Goal: Check status: Check status

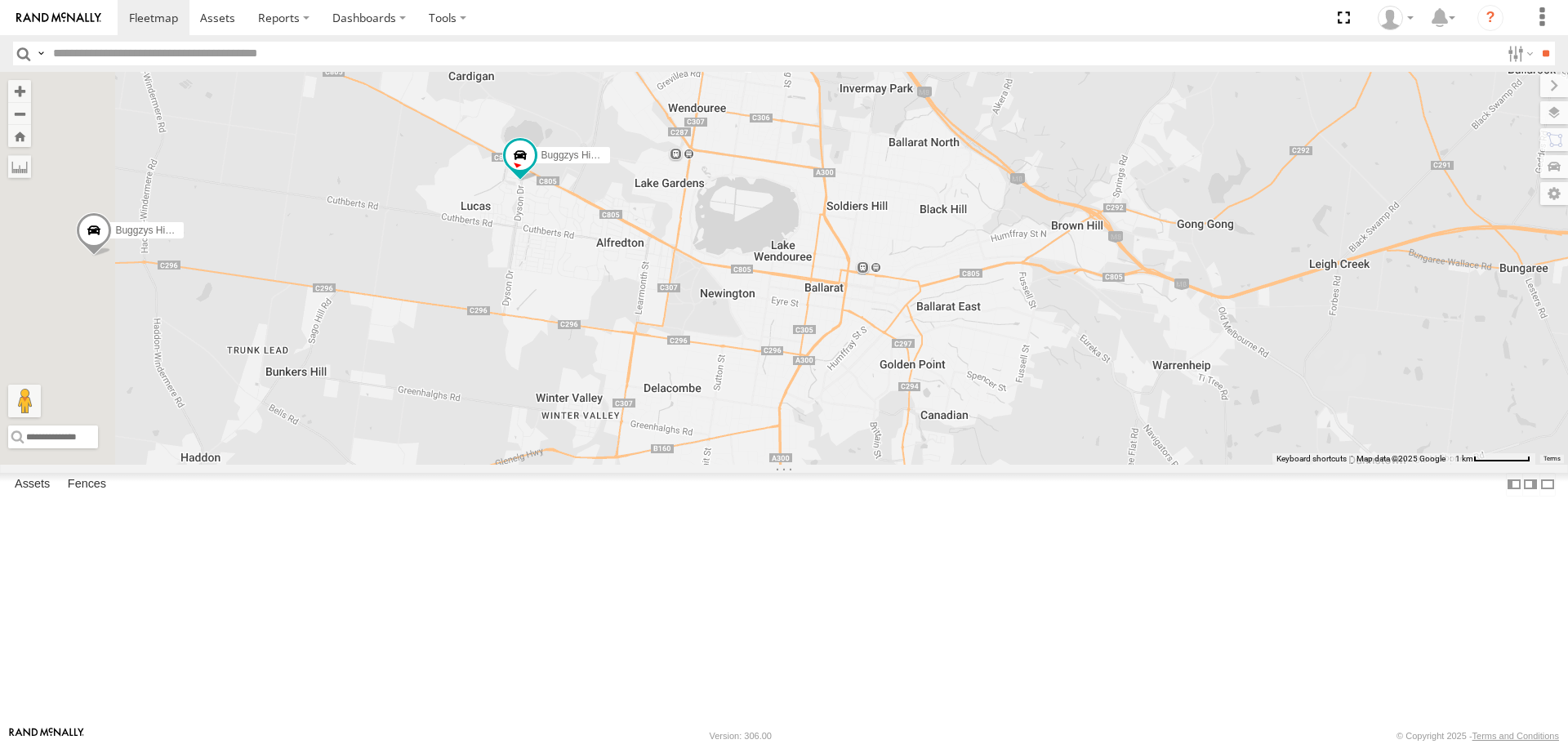
drag, startPoint x: 652, startPoint y: 289, endPoint x: 746, endPoint y: 341, distance: 107.4
click at [746, 341] on div "Buggzys HiAce #1 Buggzys HiAce #2 Cleaner Wagon #1 White Hilux" at bounding box center [784, 268] width 1568 height 392
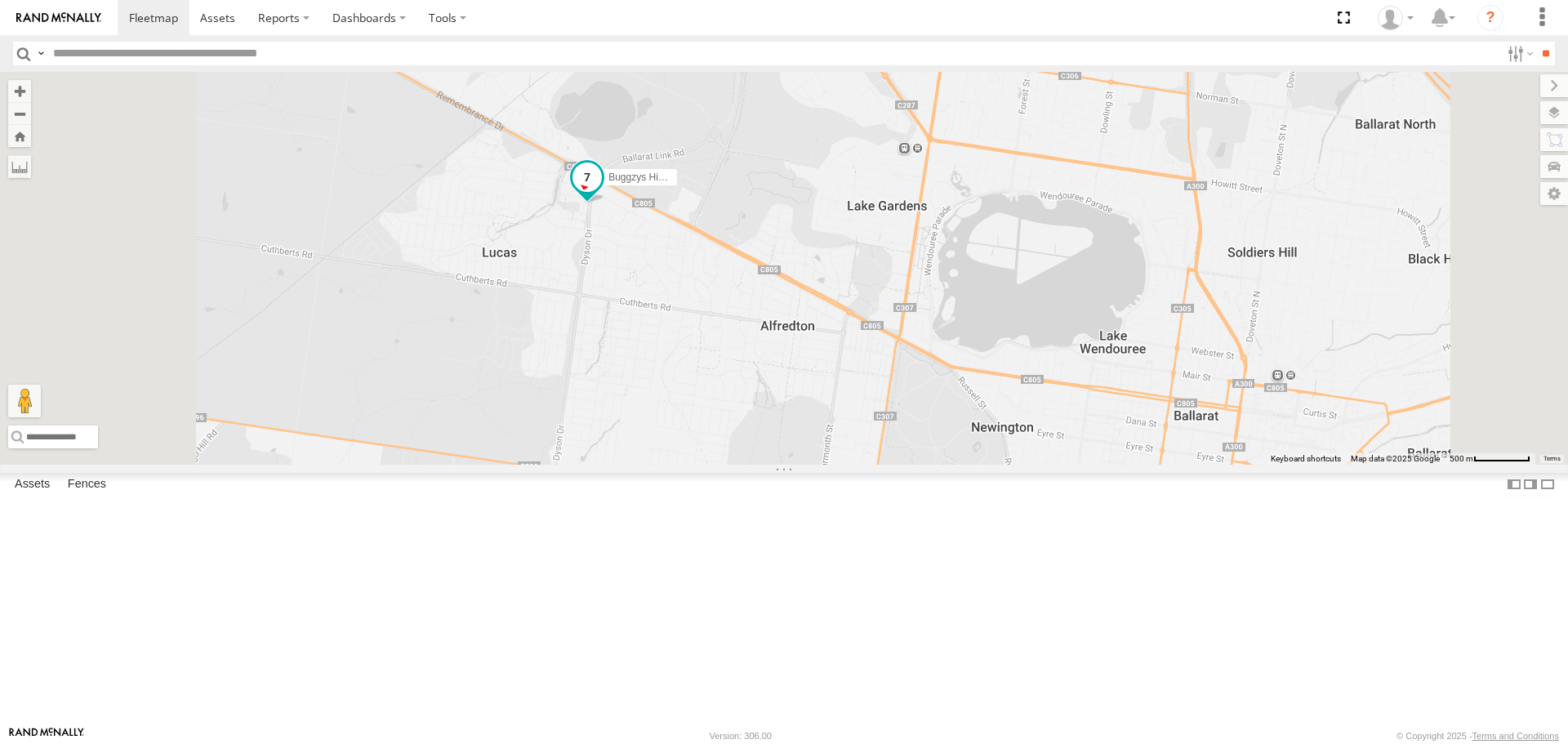
click at [605, 204] on span at bounding box center [587, 181] width 36 height 44
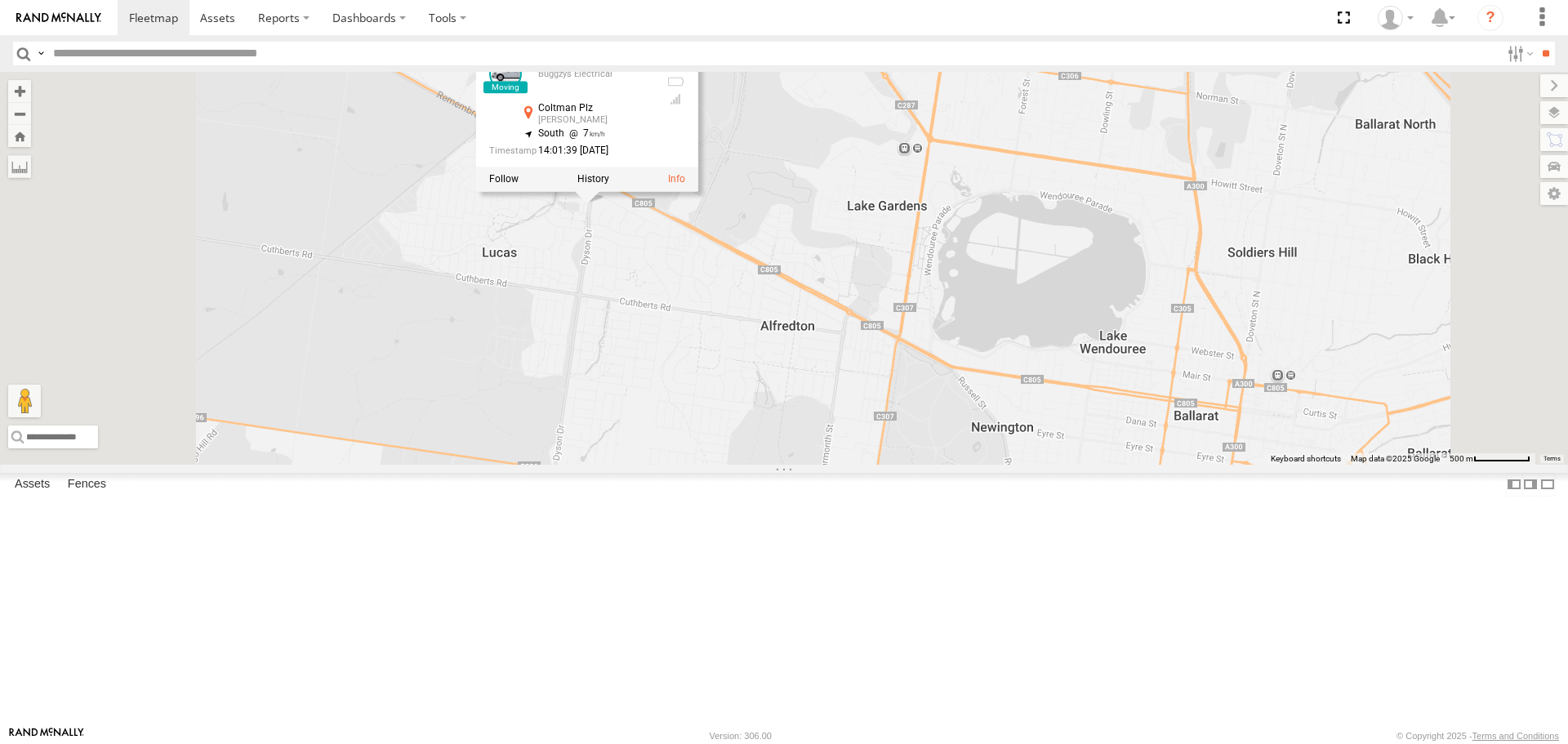
click at [908, 434] on div "Buggzys HiAce #1 Buggzys HiAce #2 Cleaner Wagon #1 White Hilux Buggzys HiAce #2…" at bounding box center [784, 268] width 1568 height 392
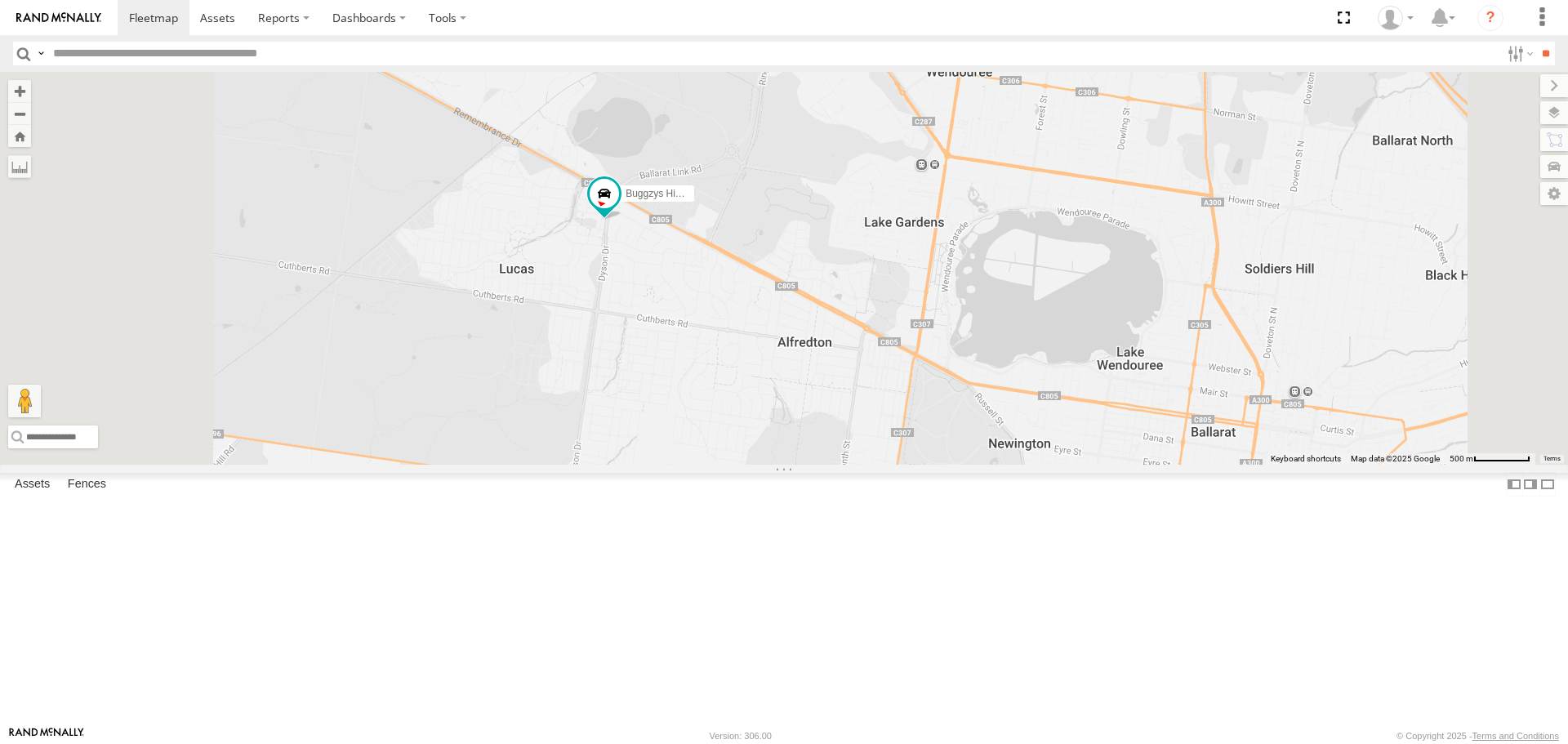
drag, startPoint x: 799, startPoint y: 381, endPoint x: 884, endPoint y: 418, distance: 92.7
click at [884, 418] on div "Buggzys HiAce #1 Buggzys HiAce #2 Cleaner Wagon #1 White Hilux" at bounding box center [784, 268] width 1568 height 392
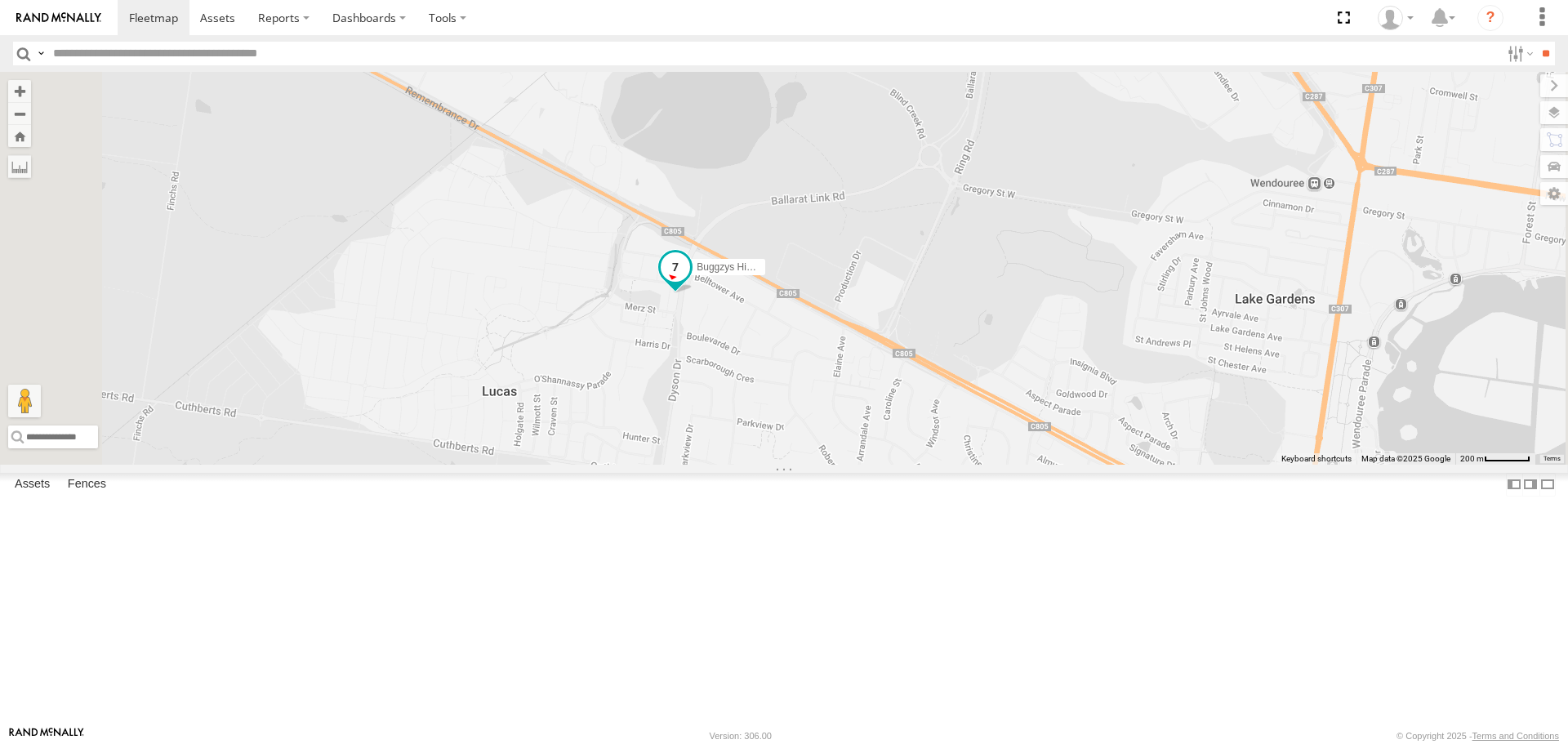
click at [690, 281] on span at bounding box center [675, 266] width 29 height 29
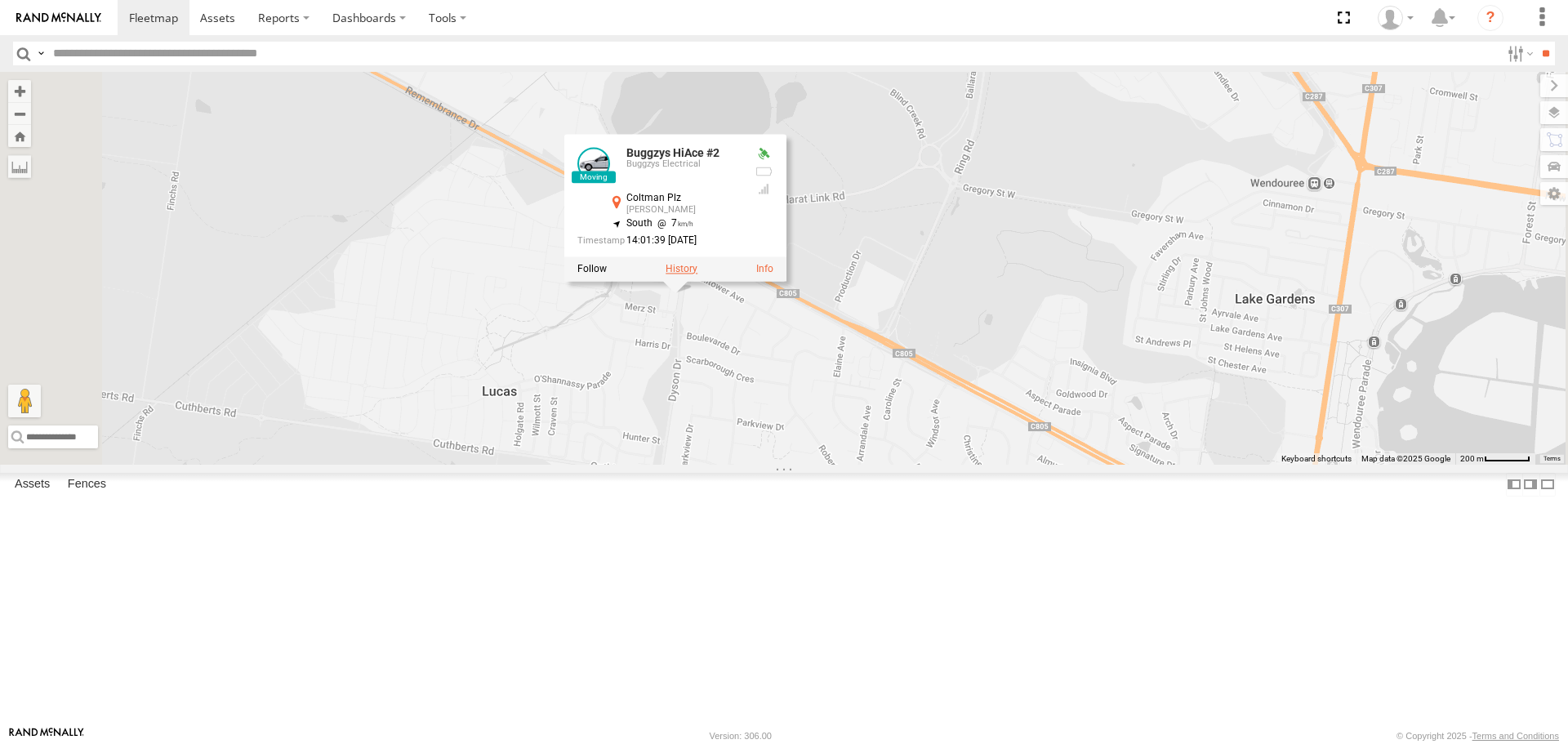
click at [697, 274] on label at bounding box center [681, 268] width 32 height 11
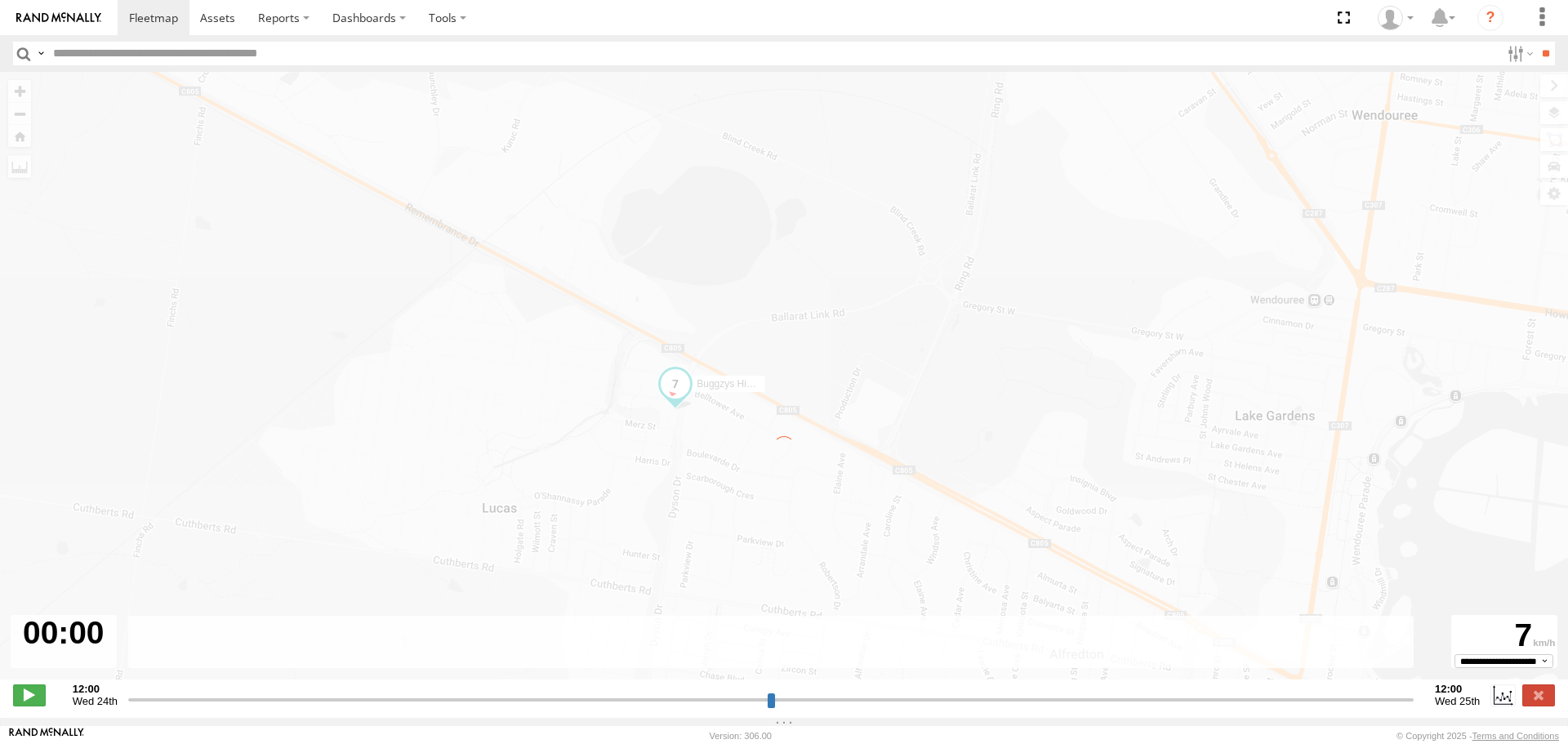
type input "**********"
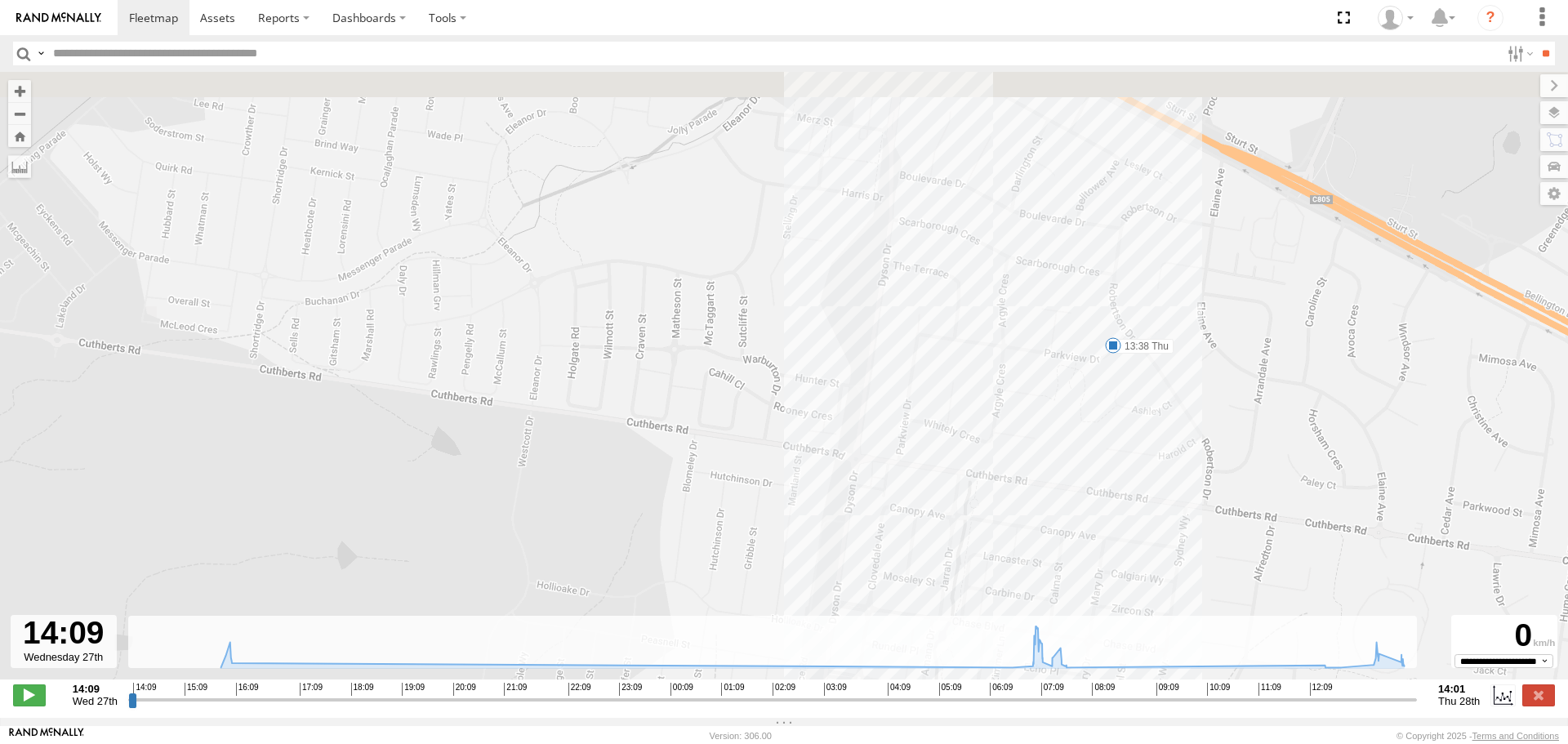
drag, startPoint x: 1073, startPoint y: 236, endPoint x: 1092, endPoint y: 376, distance: 141.3
click at [1092, 376] on div "Buggzys HiAce #2 15:51 Wed 16:03 Wed 07:14 Thu 07:26 Thu 07:45 Thu 13:38 Thu" at bounding box center [784, 385] width 1568 height 625
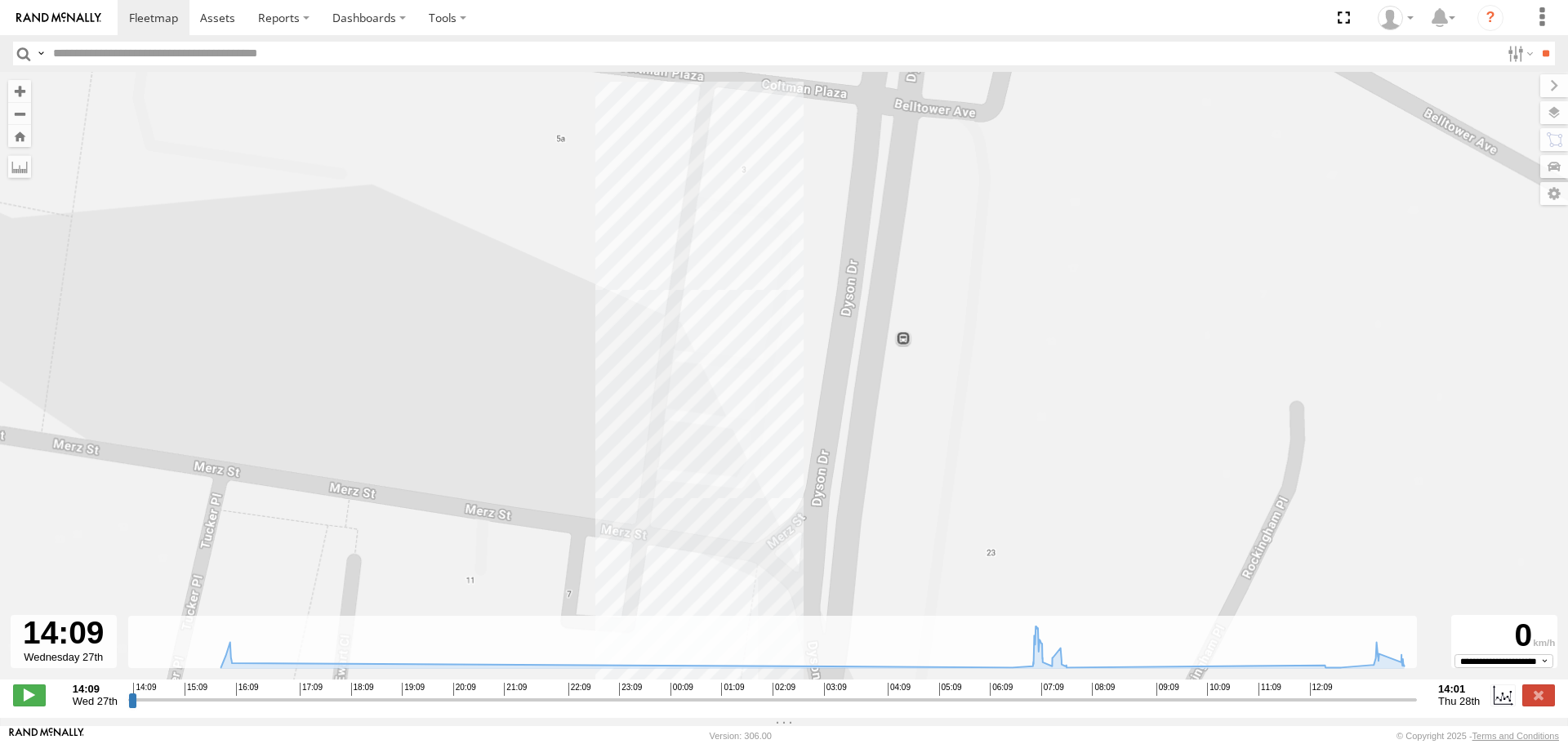
drag, startPoint x: 898, startPoint y: 173, endPoint x: 922, endPoint y: 359, distance: 187.5
click at [922, 359] on div "Buggzys HiAce #2 15:51 Wed 16:03 Wed 07:14 Thu 07:26 Thu 07:45 Thu 13:38 Thu" at bounding box center [784, 385] width 1568 height 625
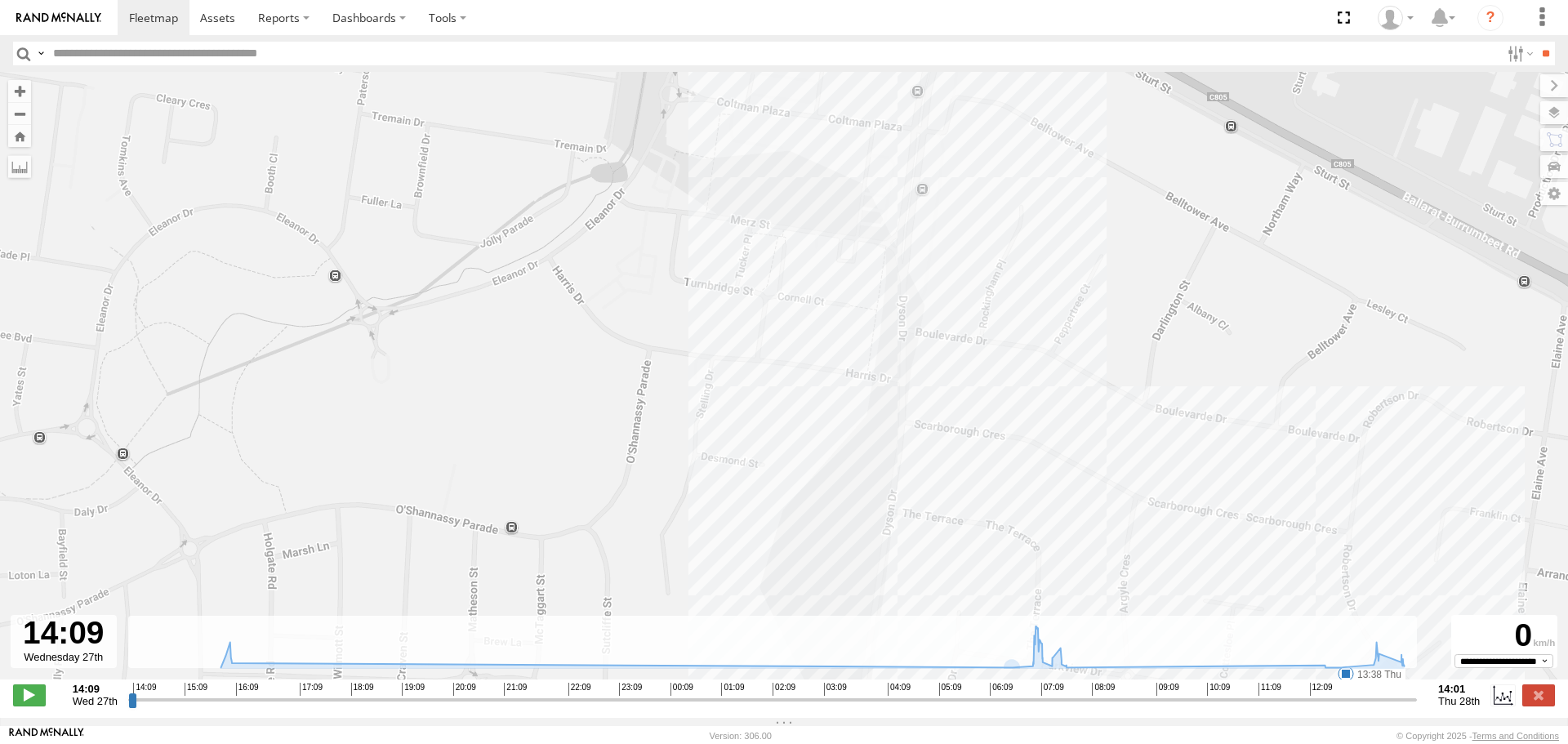
drag, startPoint x: 1009, startPoint y: 554, endPoint x: 953, endPoint y: 301, distance: 259.1
click at [953, 301] on div "Buggzys HiAce #2 15:51 Wed 16:03 Wed 07:14 Thu 07:26 Thu 07:45 Thu 13:38 Thu" at bounding box center [784, 385] width 1568 height 625
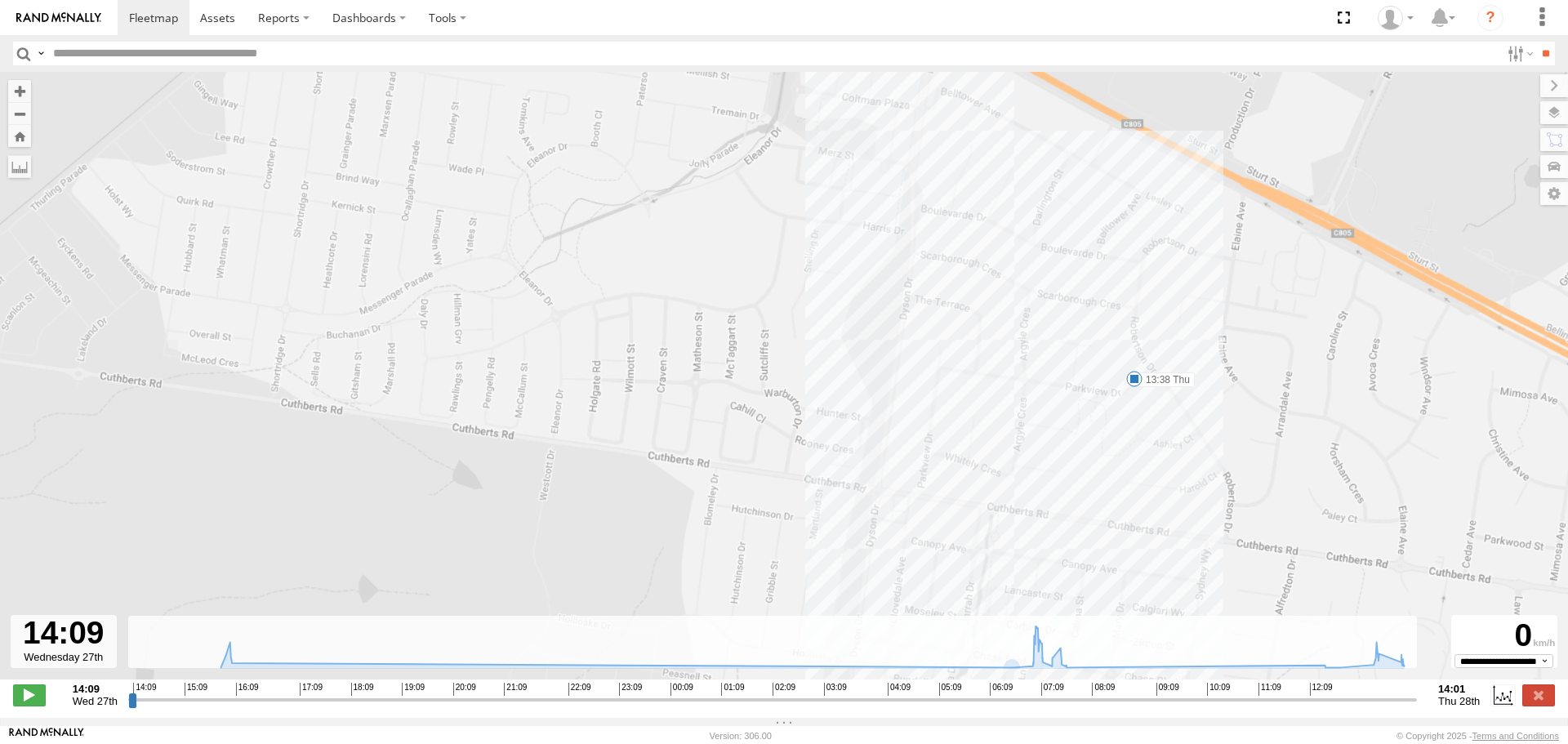
drag, startPoint x: 1053, startPoint y: 532, endPoint x: 1002, endPoint y: 366, distance: 173.7
click at [1002, 366] on div "Buggzys HiAce #2 15:51 Wed 16:03 Wed 07:14 Thu 07:26 Thu 07:45 Thu 13:38 Thu" at bounding box center [784, 385] width 1568 height 625
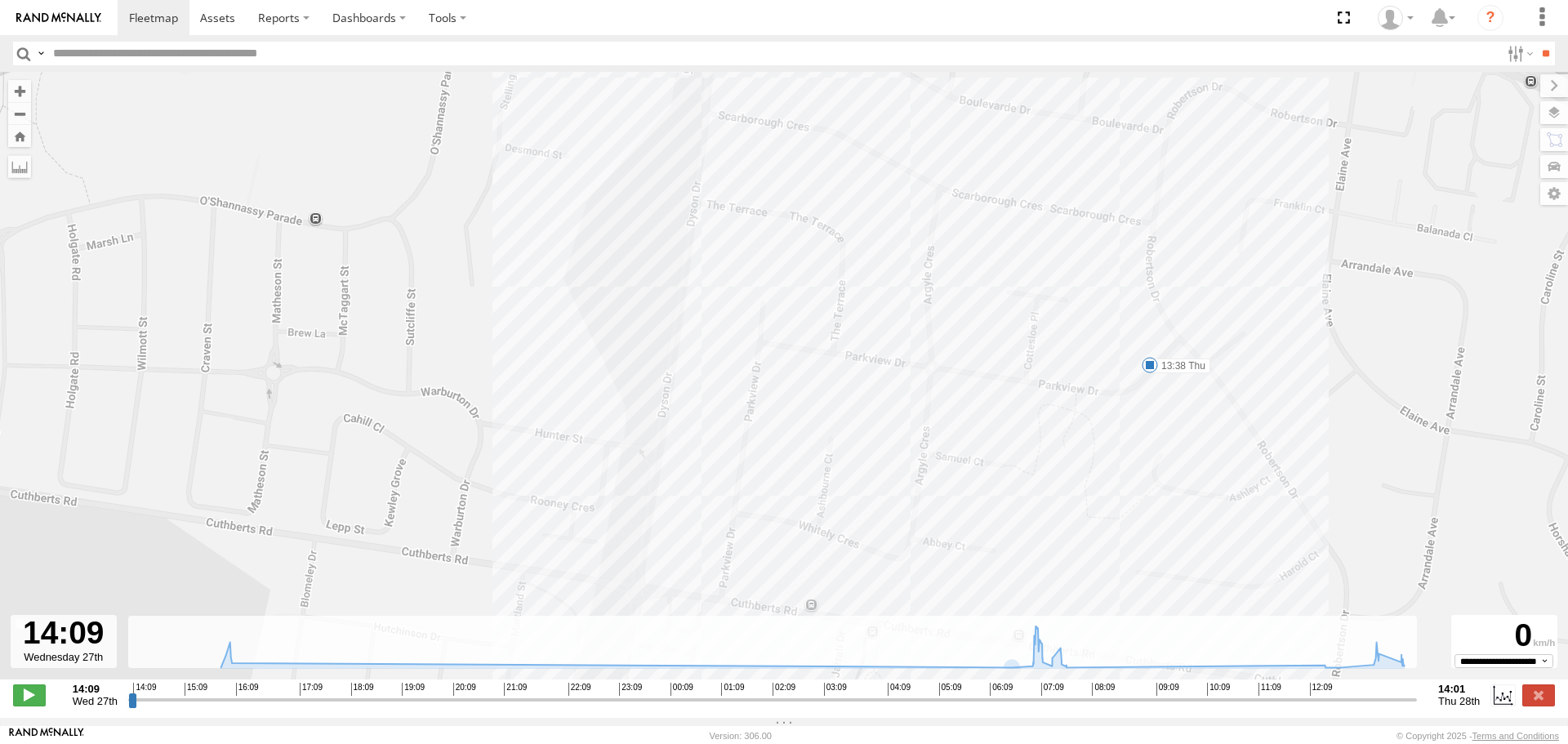
click at [1151, 366] on span at bounding box center [1149, 364] width 16 height 16
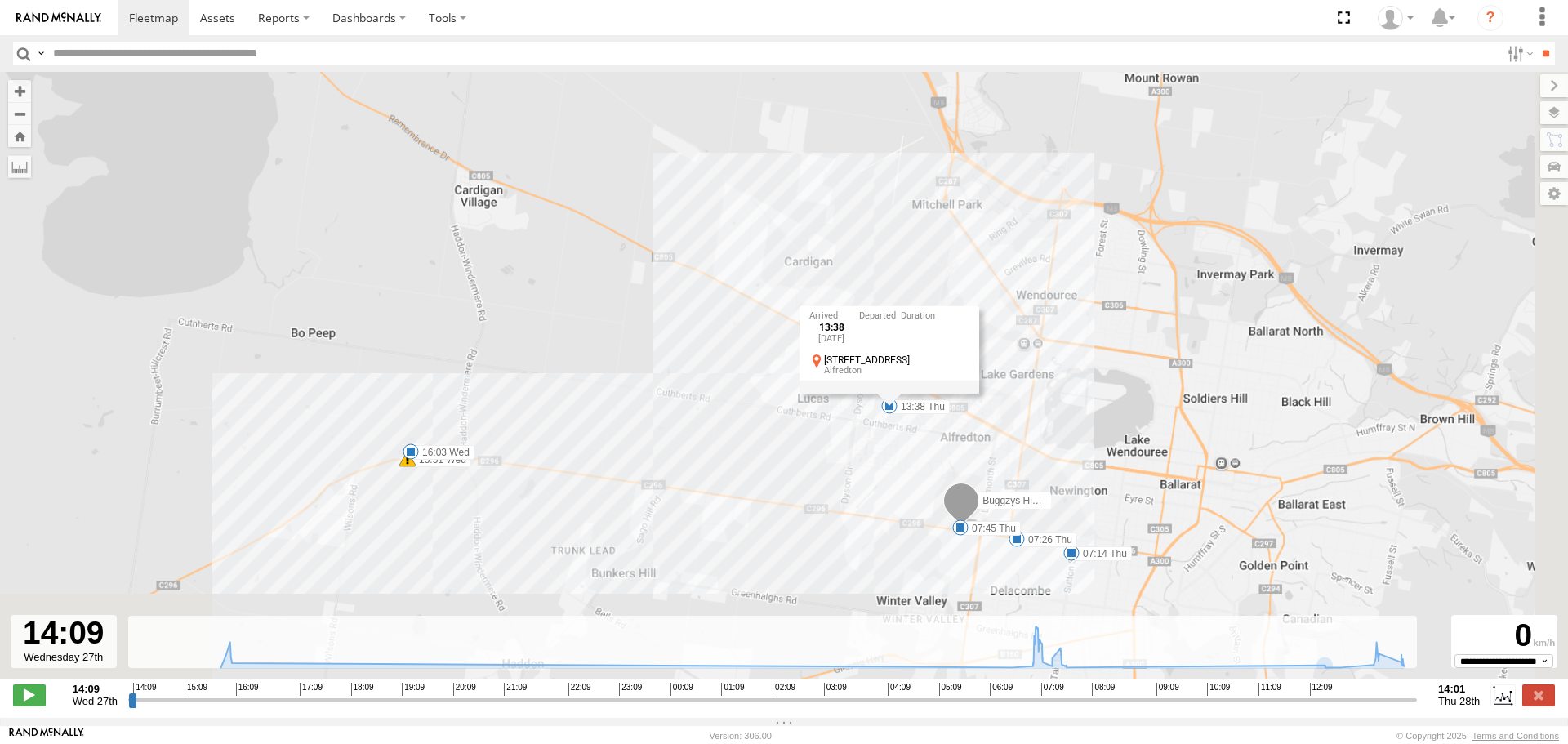
drag, startPoint x: 1249, startPoint y: 440, endPoint x: 1082, endPoint y: 330, distance: 200.0
click at [1085, 335] on div "Buggzys HiAce #2 15:51 Wed 16:03 Wed 07:14 Thu 07:26 Thu 07:45 Thu 13:38 Thu 13…" at bounding box center [784, 385] width 1568 height 625
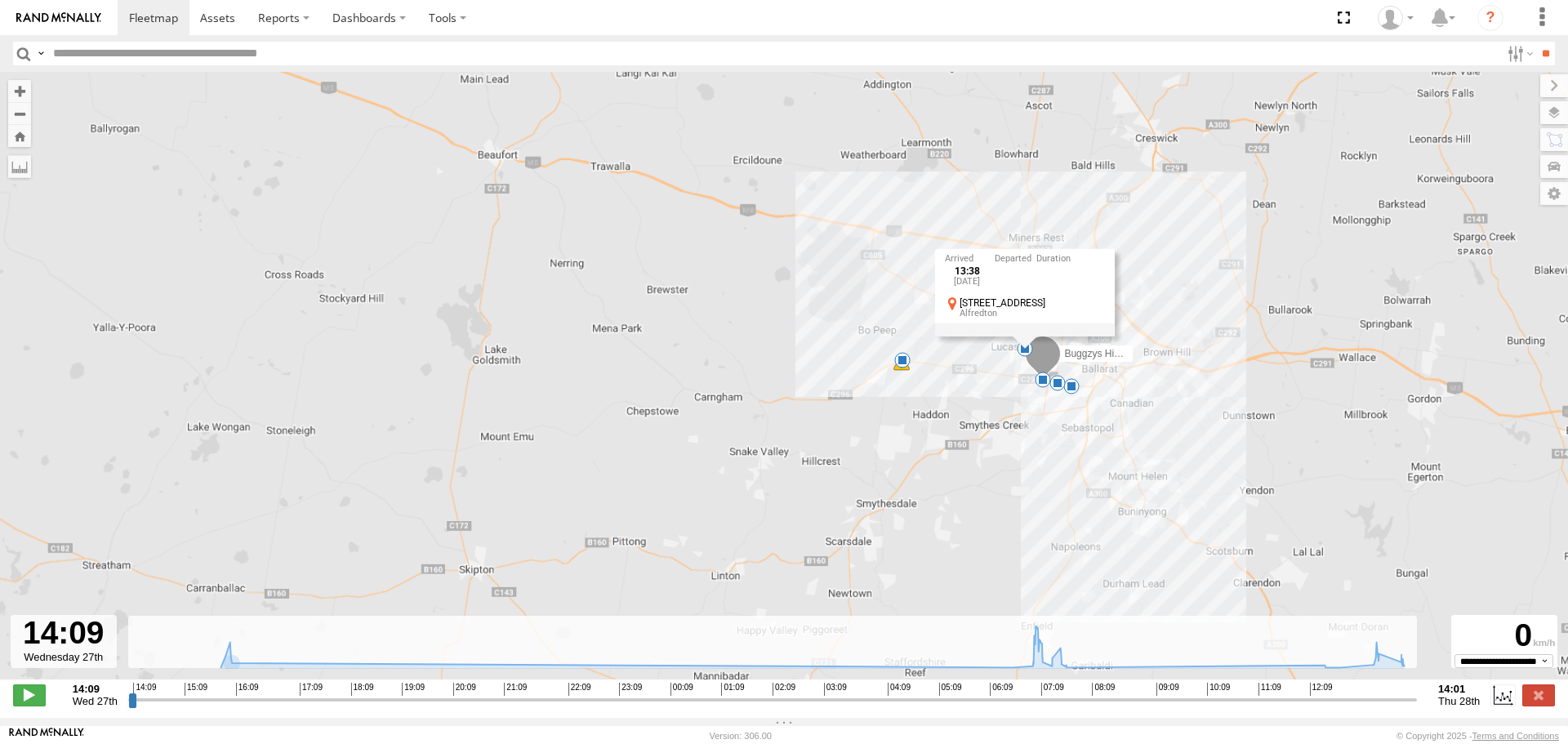
click at [1224, 481] on div "Buggzys HiAce #2 15:51 Wed 16:03 Wed 07:14 Thu 07:26 Thu 07:45 Thu 13:38 Thu 13…" at bounding box center [784, 385] width 1568 height 625
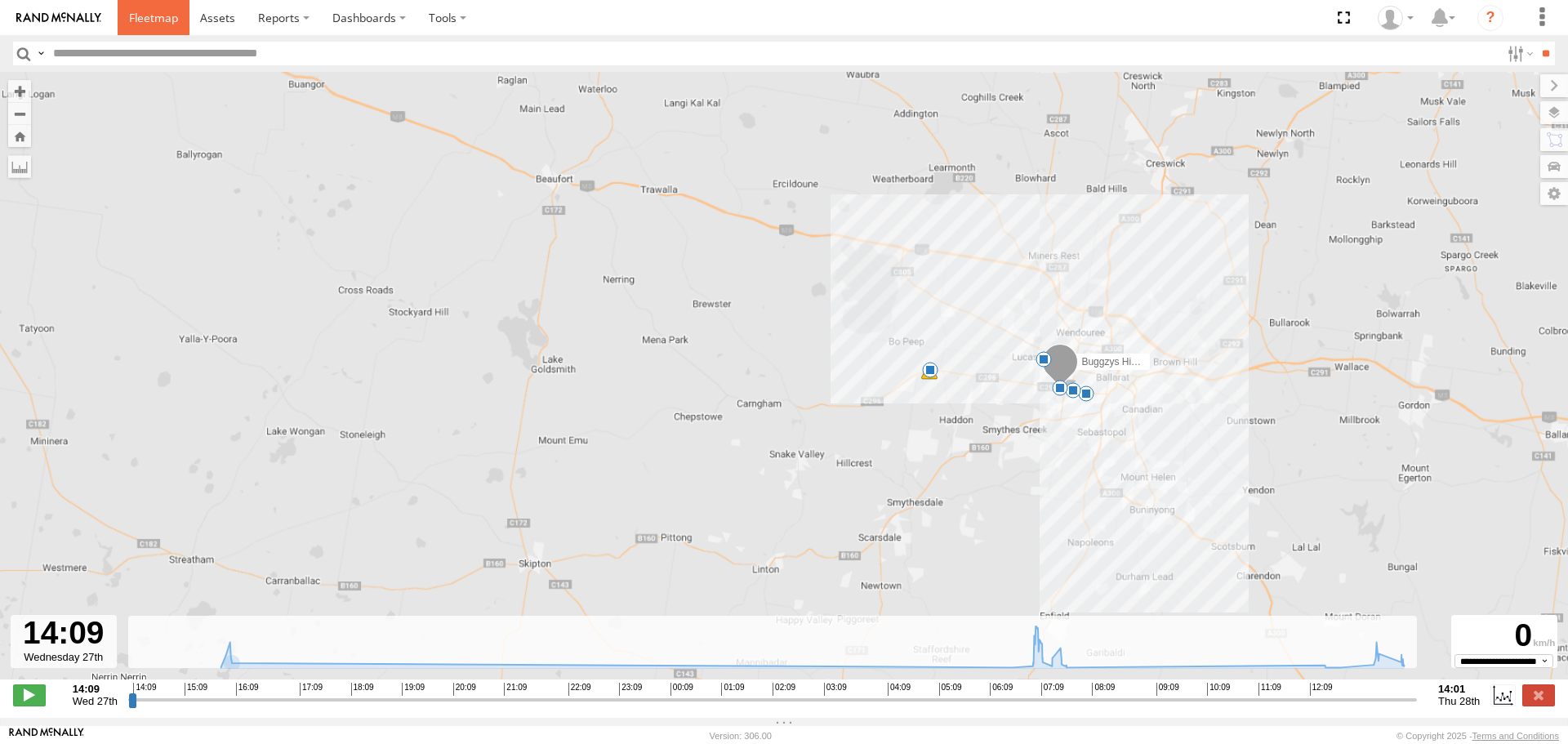
click at [164, 25] on span at bounding box center [154, 17] width 49 height 16
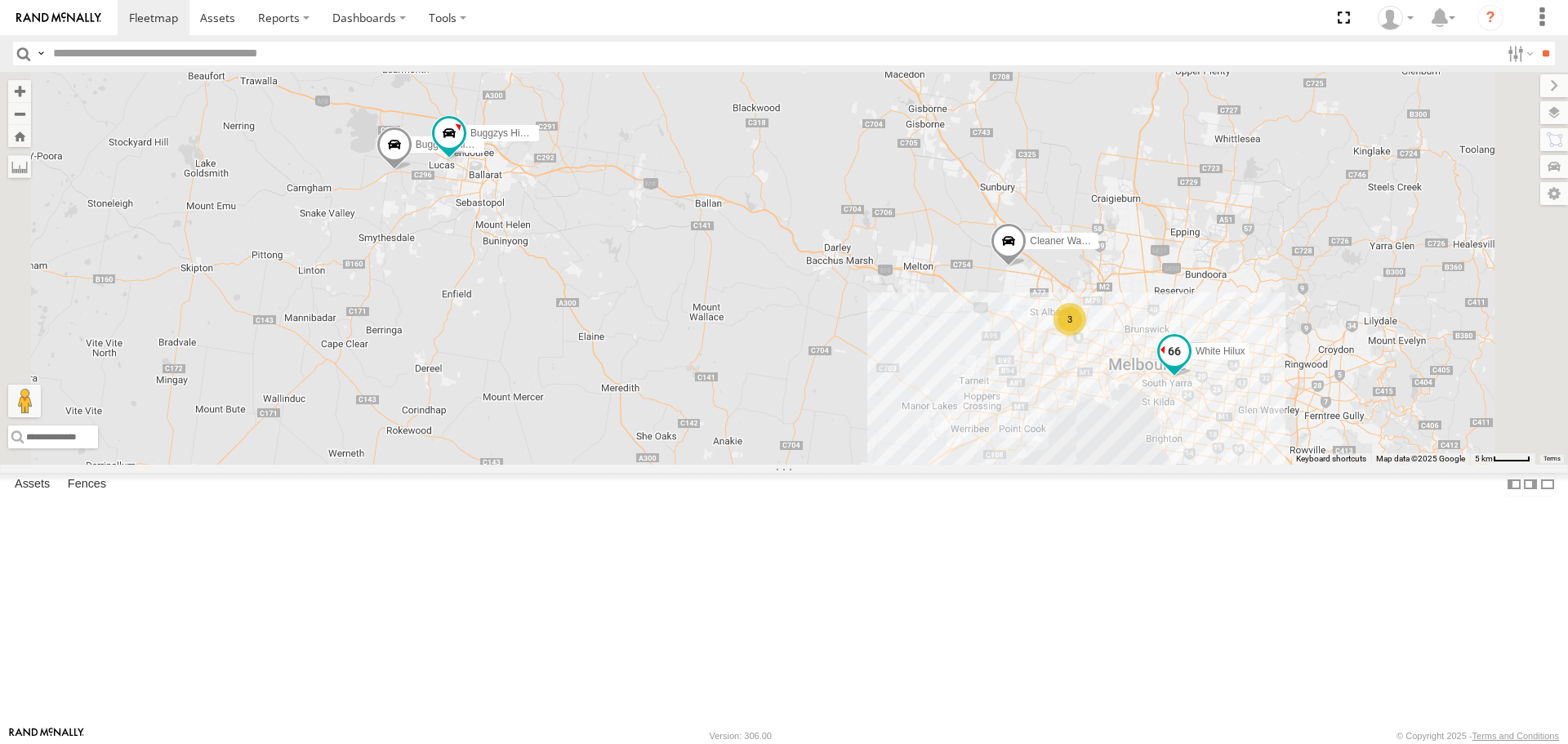
click at [1189, 366] on span at bounding box center [1174, 351] width 29 height 29
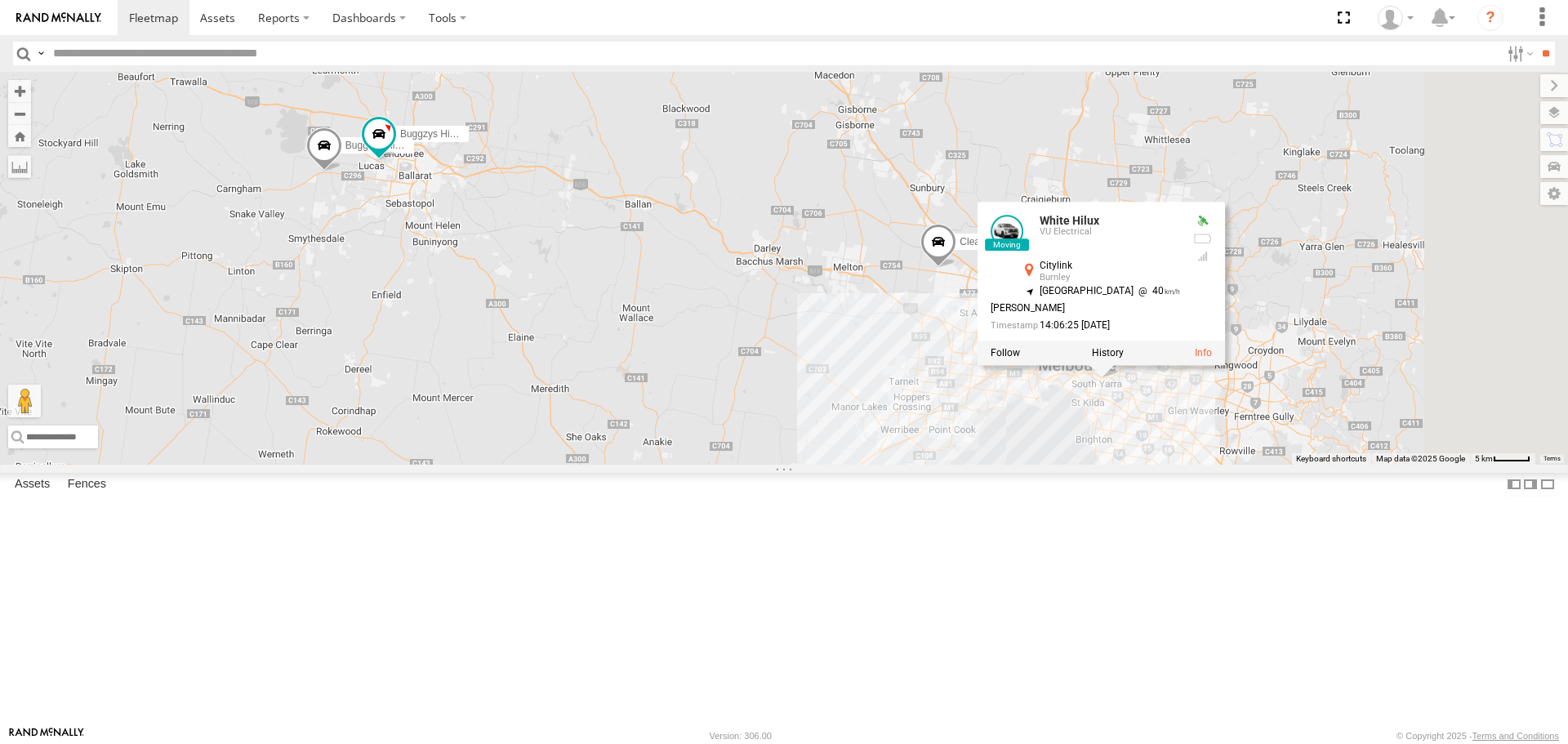
drag, startPoint x: 1424, startPoint y: 567, endPoint x: 1195, endPoint y: 554, distance: 229.4
click at [1196, 463] on div "Buggzys HiAce #1 Buggzys HiAce #2 3 Cleaner Wagon #1 White Hilux White Hilux VU…" at bounding box center [784, 268] width 1568 height 392
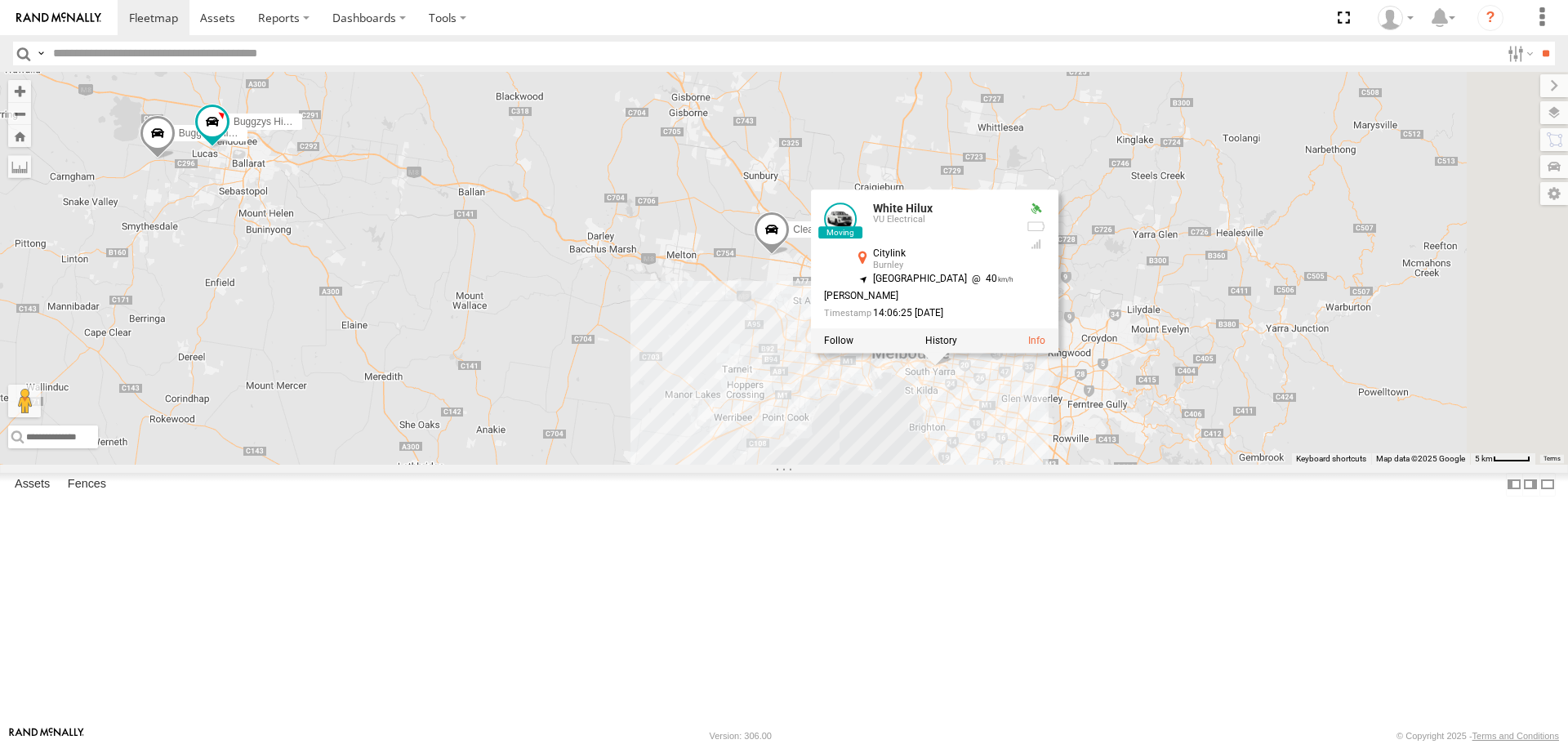
click at [957, 347] on label at bounding box center [941, 342] width 32 height 11
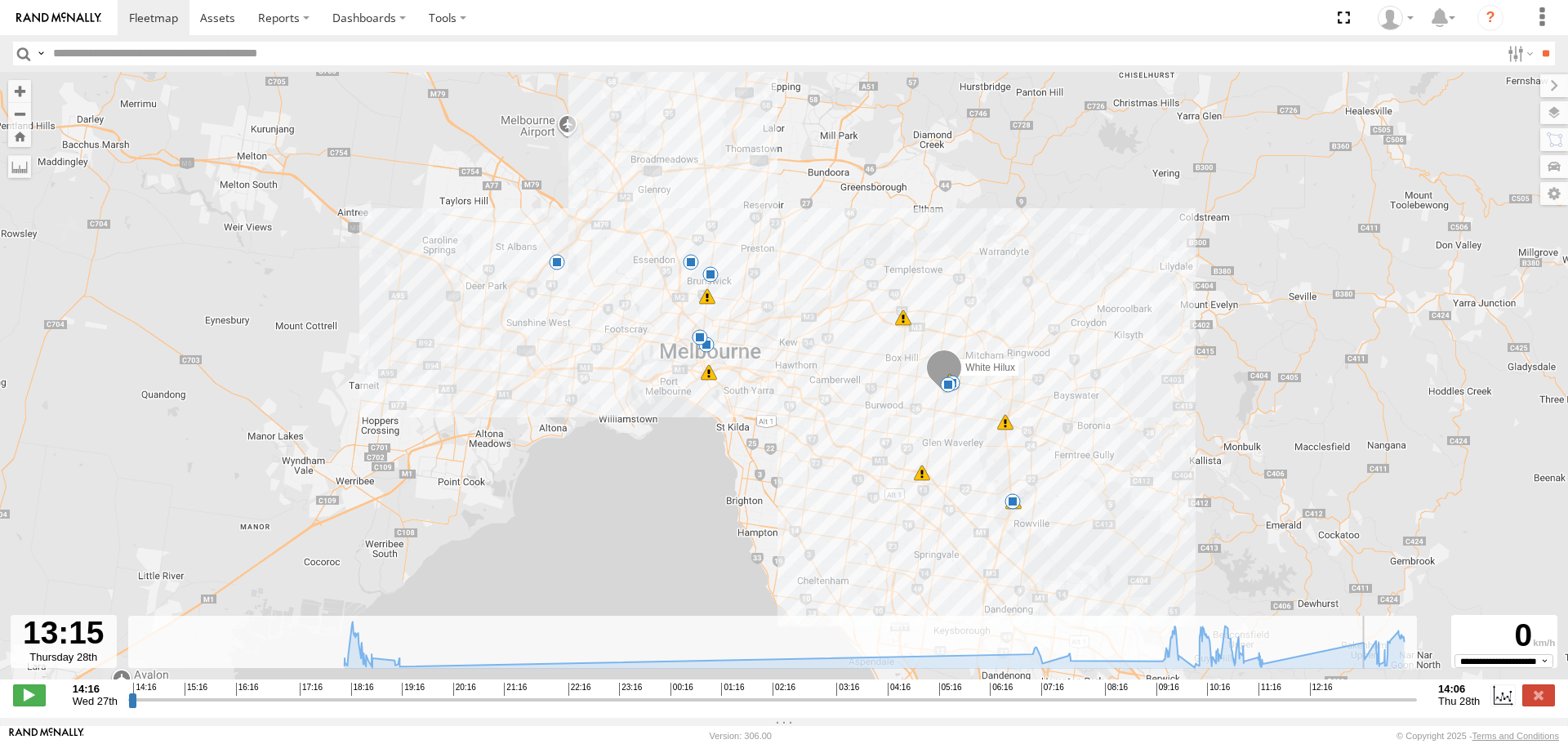
drag, startPoint x: 1136, startPoint y: 706, endPoint x: 1366, endPoint y: 703, distance: 230.0
type input "**********"
click at [1366, 703] on input "range" at bounding box center [772, 699] width 1288 height 16
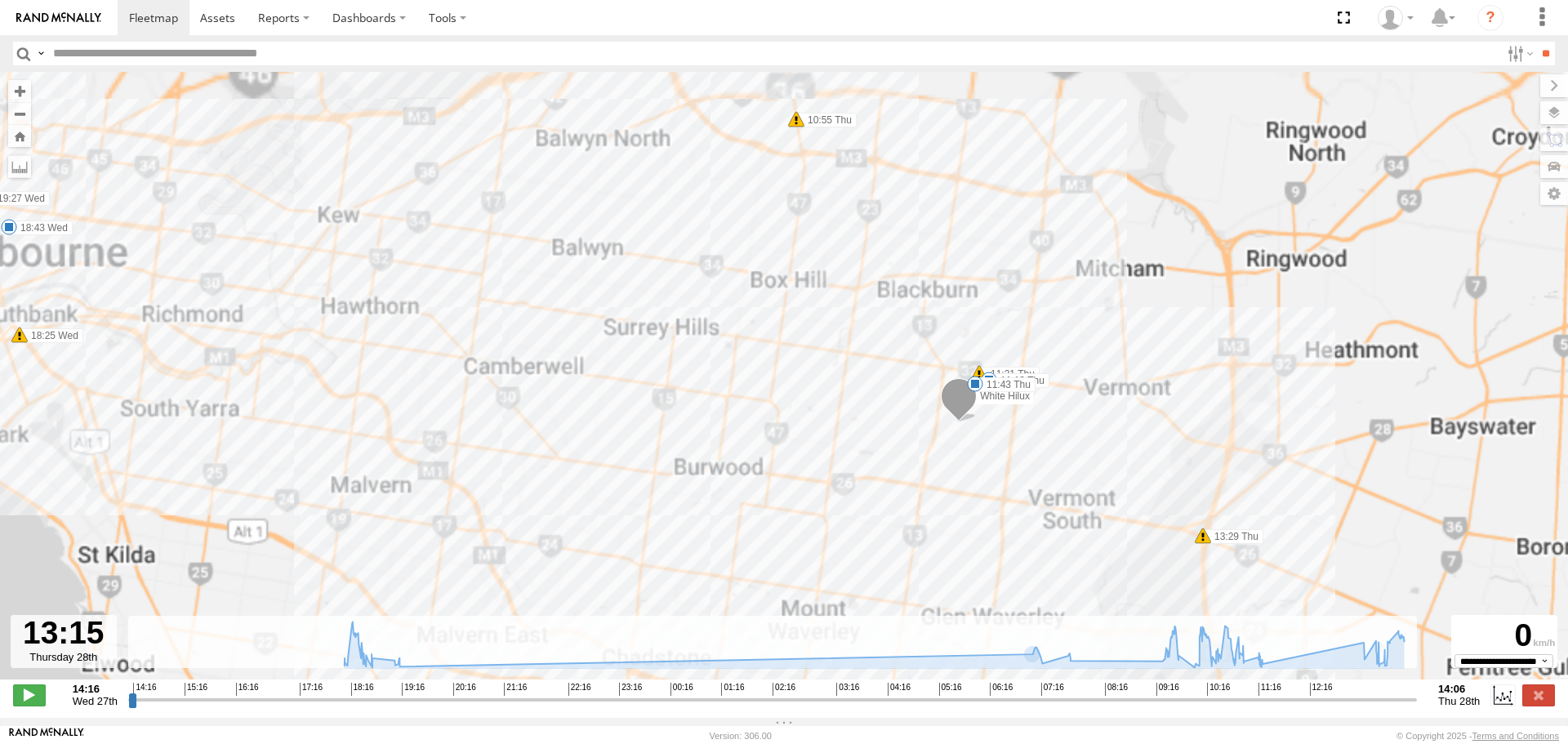
drag, startPoint x: 1102, startPoint y: 349, endPoint x: 1092, endPoint y: 458, distance: 109.5
click at [1092, 457] on div "White Hilux 18:10 Wed 18:25 Wed 18:43 Wed 19:27 Wed 07:12 Thu 07:21 Thu 07:52 T…" at bounding box center [784, 385] width 1568 height 625
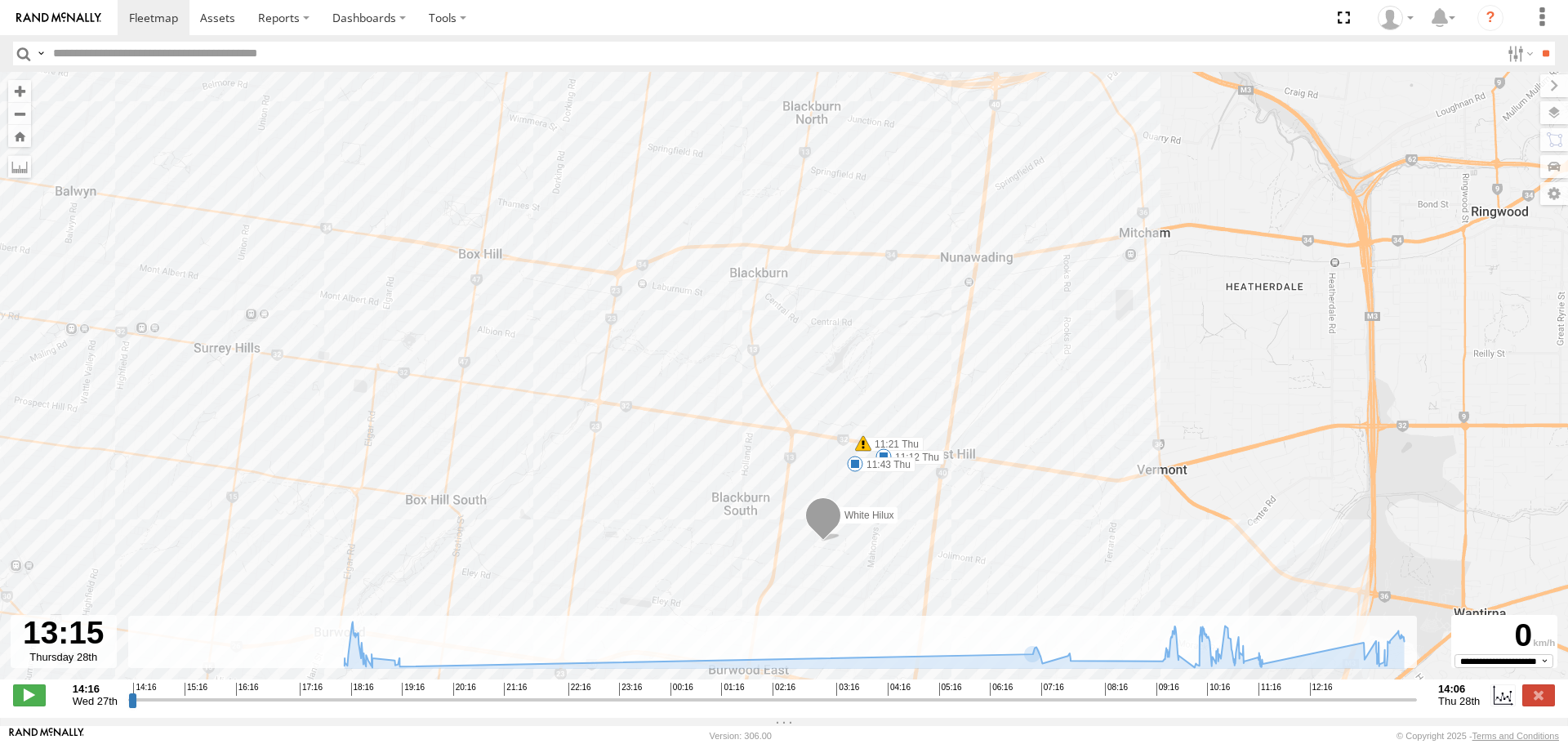
drag, startPoint x: 950, startPoint y: 471, endPoint x: 1034, endPoint y: 464, distance: 84.3
click at [1034, 464] on div "White Hilux 18:10 Wed 18:25 Wed 18:43 Wed 19:27 Wed 07:12 Thu 07:21 Thu 07:52 T…" at bounding box center [784, 385] width 1568 height 625
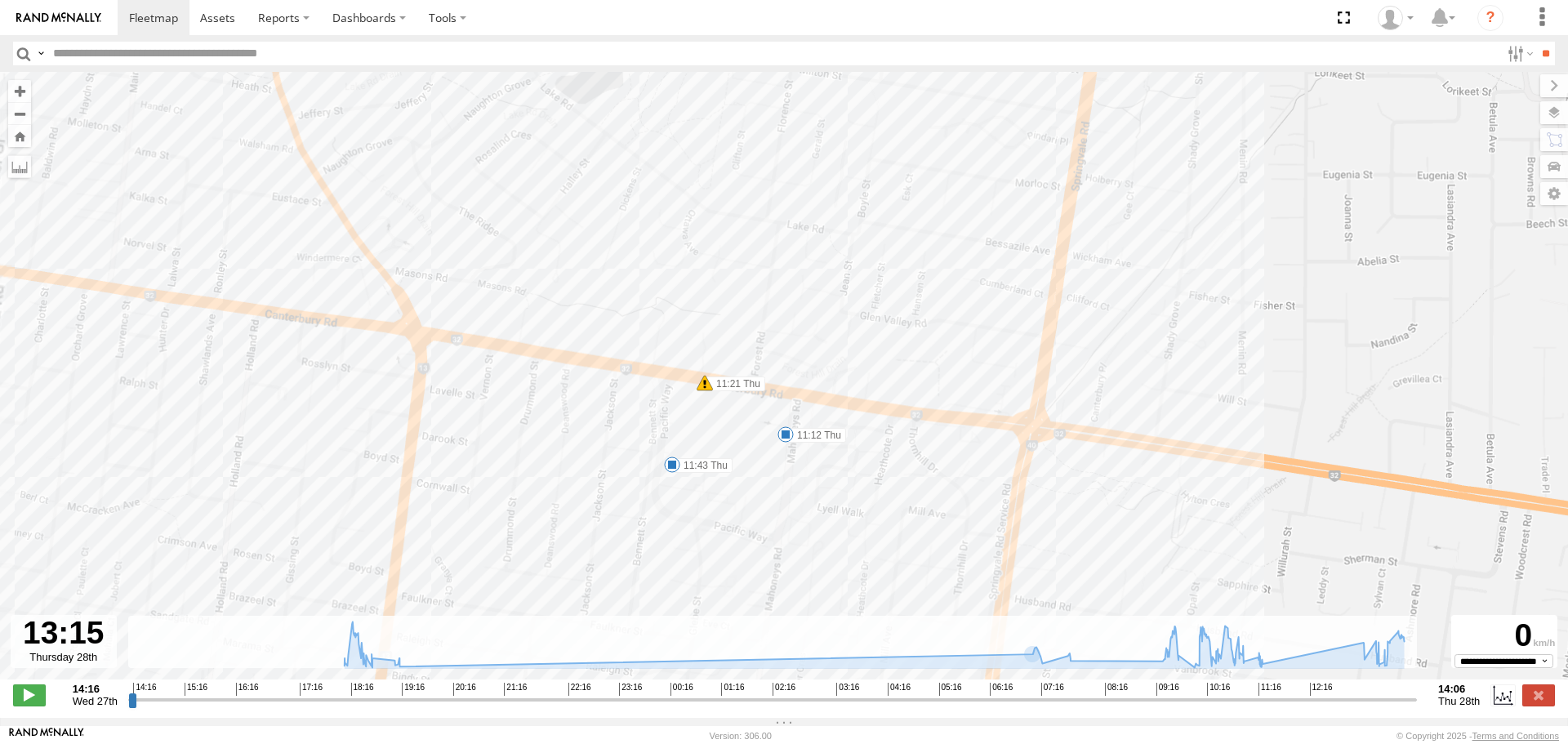
drag, startPoint x: 891, startPoint y: 499, endPoint x: 993, endPoint y: 500, distance: 102.0
click at [993, 500] on div "White Hilux 18:10 Wed 18:25 Wed 18:43 Wed 19:27 Wed 07:12 Thu 07:21 Thu 07:52 T…" at bounding box center [784, 385] width 1568 height 625
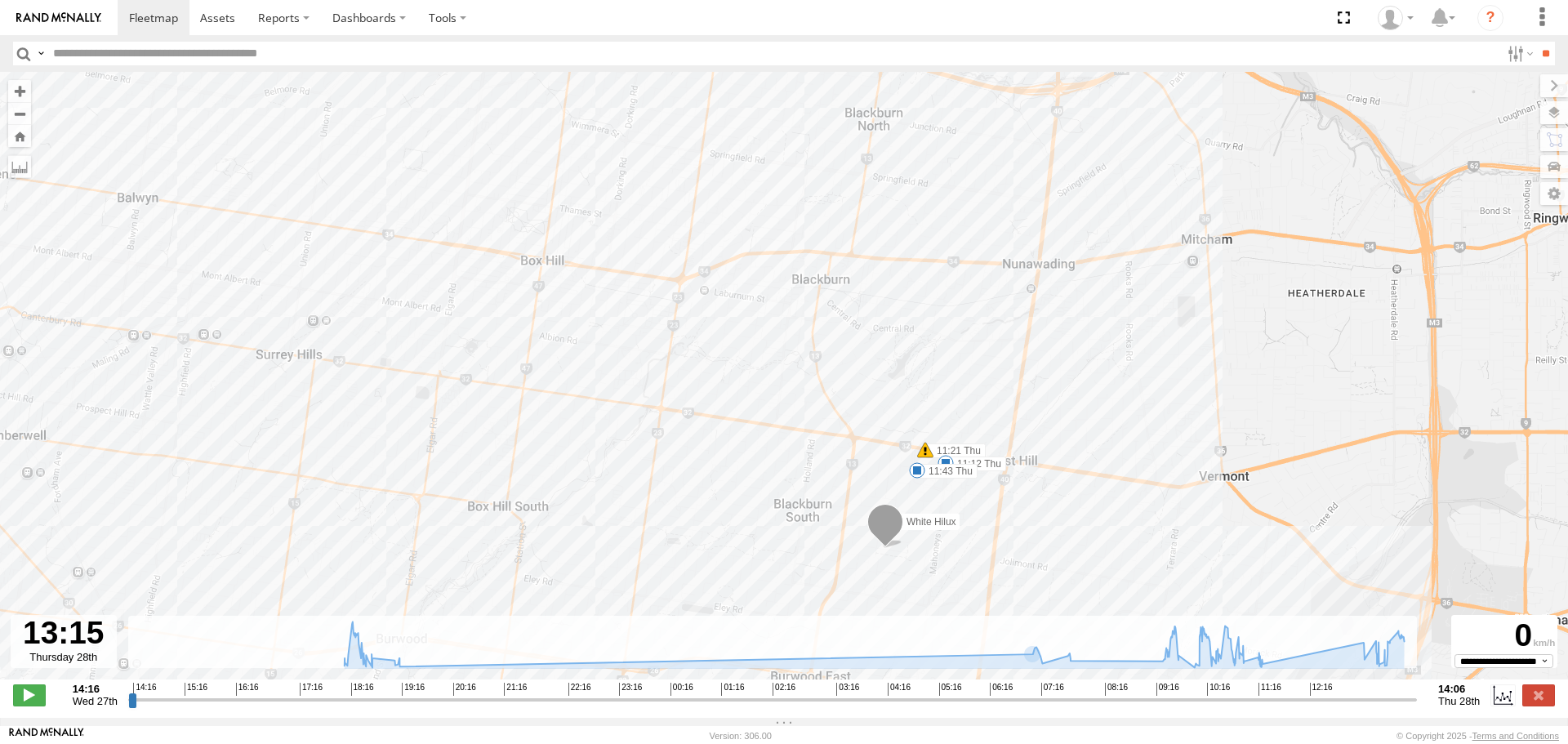
click at [924, 490] on div "White Hilux 18:10 Wed 18:25 Wed 18:43 Wed 19:27 Wed 07:12 Thu 07:21 Thu 07:52 T…" at bounding box center [784, 385] width 1568 height 625
click at [1013, 506] on div "White Hilux 18:10 Wed 18:25 Wed 18:43 Wed 19:27 Wed 07:12 Thu 07:21 Thu 07:52 T…" at bounding box center [784, 385] width 1568 height 625
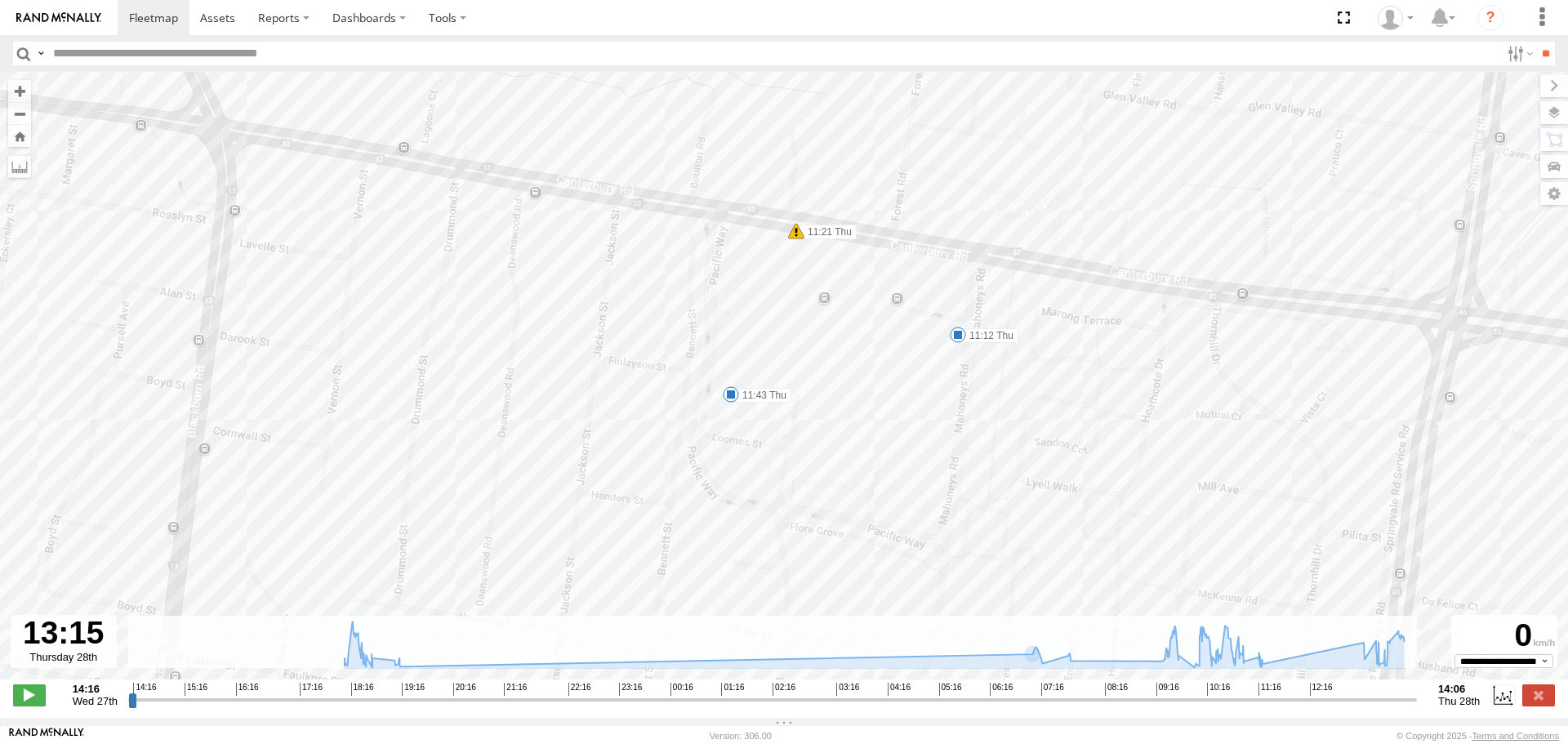
drag, startPoint x: 769, startPoint y: 443, endPoint x: 862, endPoint y: 470, distance: 96.8
click at [862, 470] on div "White Hilux 18:10 Wed 18:25 Wed 18:43 Wed 19:27 Wed 07:12 Thu 07:21 Thu 07:52 T…" at bounding box center [784, 385] width 1568 height 625
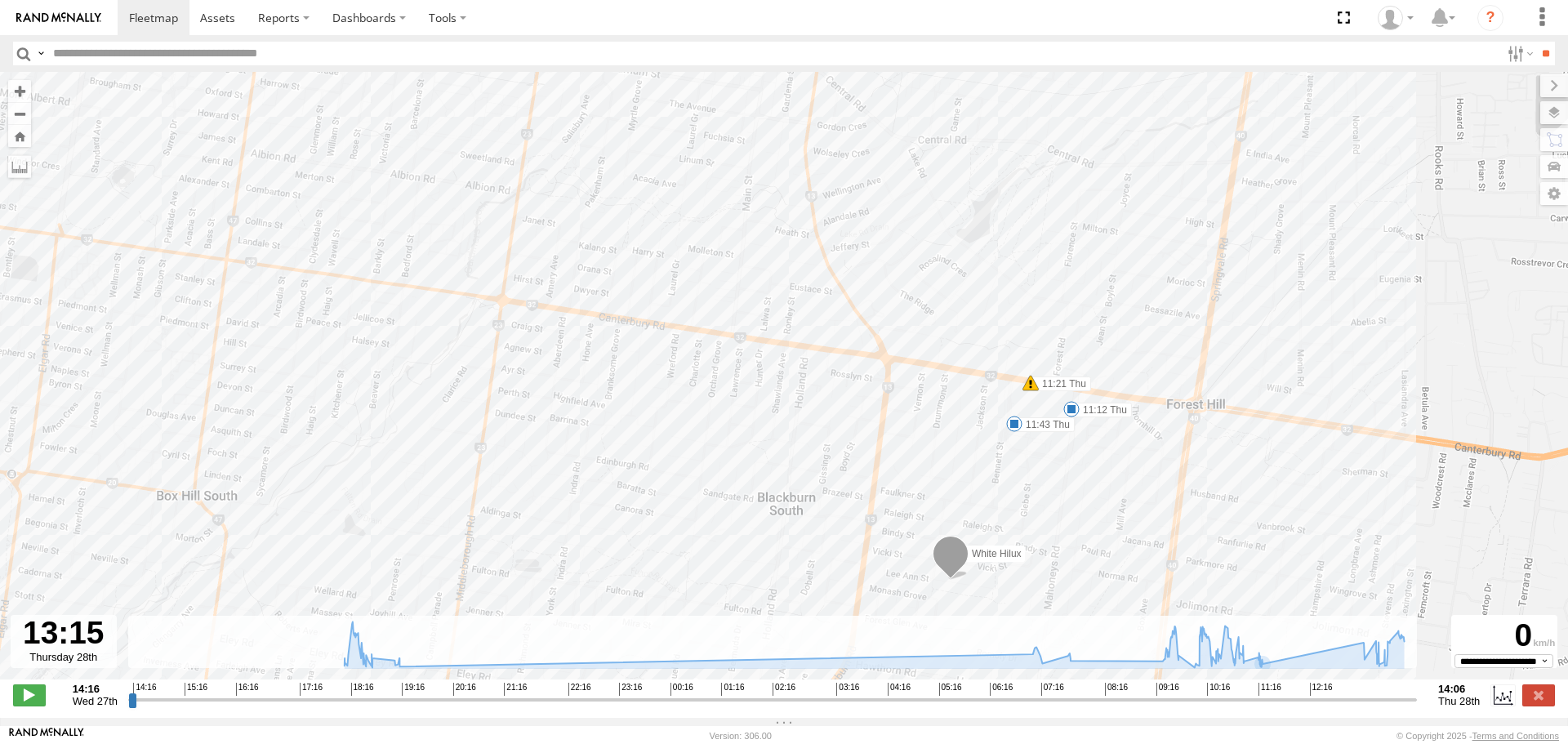
click at [74, 16] on img at bounding box center [58, 18] width 85 height 11
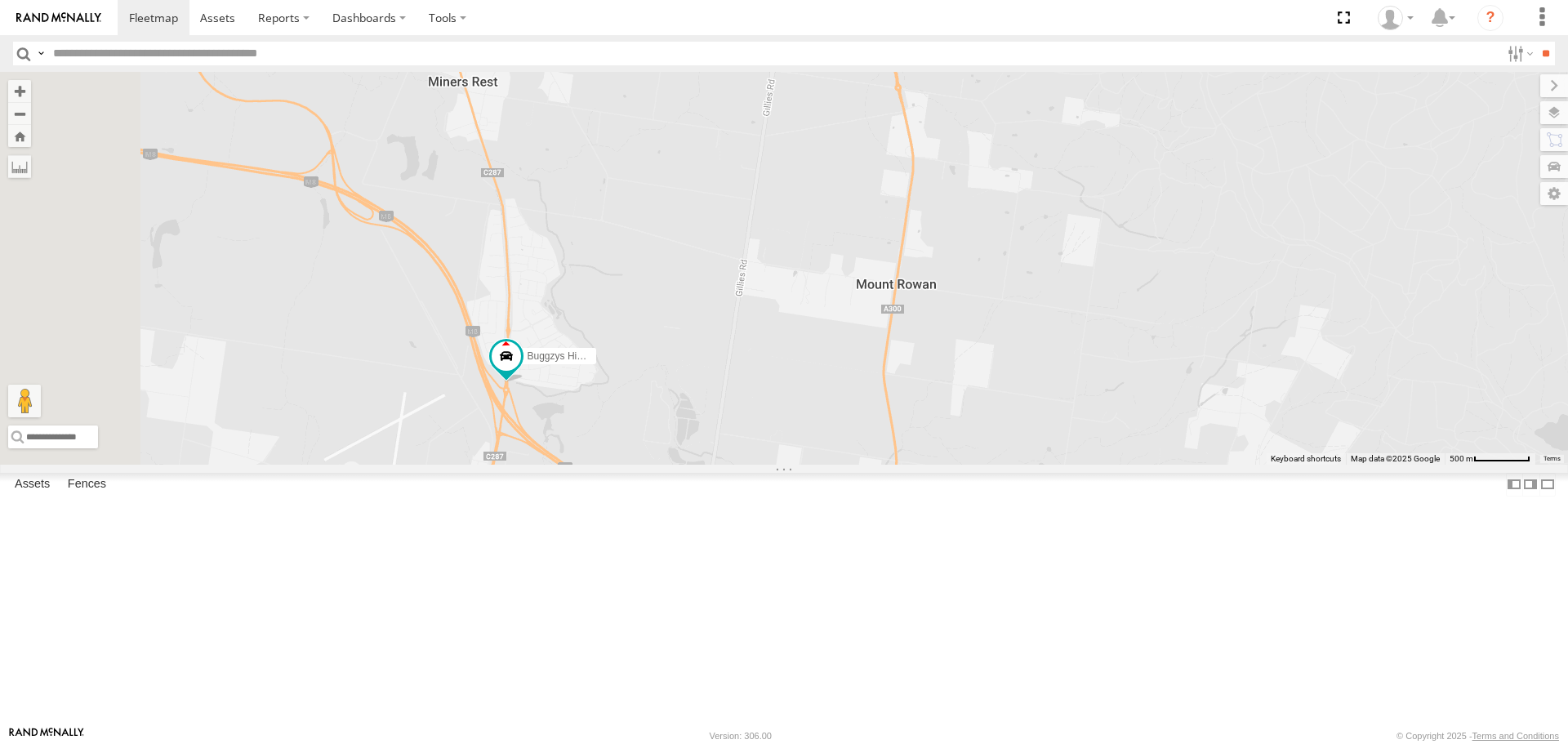
drag, startPoint x: 651, startPoint y: 303, endPoint x: 873, endPoint y: 622, distance: 388.6
click at [875, 463] on div "Buggzys HiAce #1 Buggzys HiAce #2 Cleaner Wagon #1 White Hilux" at bounding box center [784, 268] width 1568 height 392
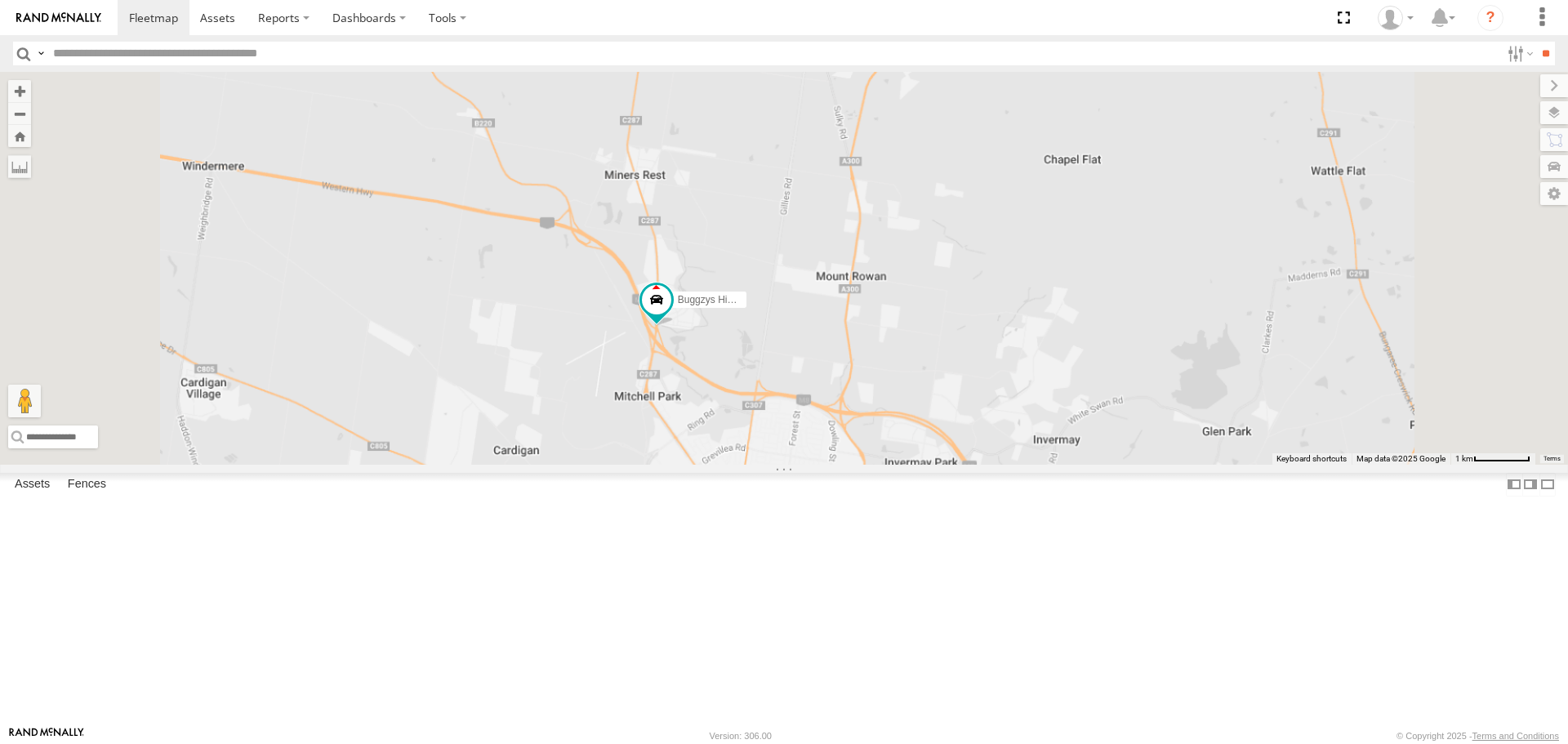
drag, startPoint x: 857, startPoint y: 674, endPoint x: 906, endPoint y: 406, distance: 272.4
click at [906, 409] on div "Buggzys HiAce #1 Buggzys HiAce #2 Cleaner Wagon #1 White Hilux" at bounding box center [784, 268] width 1568 height 392
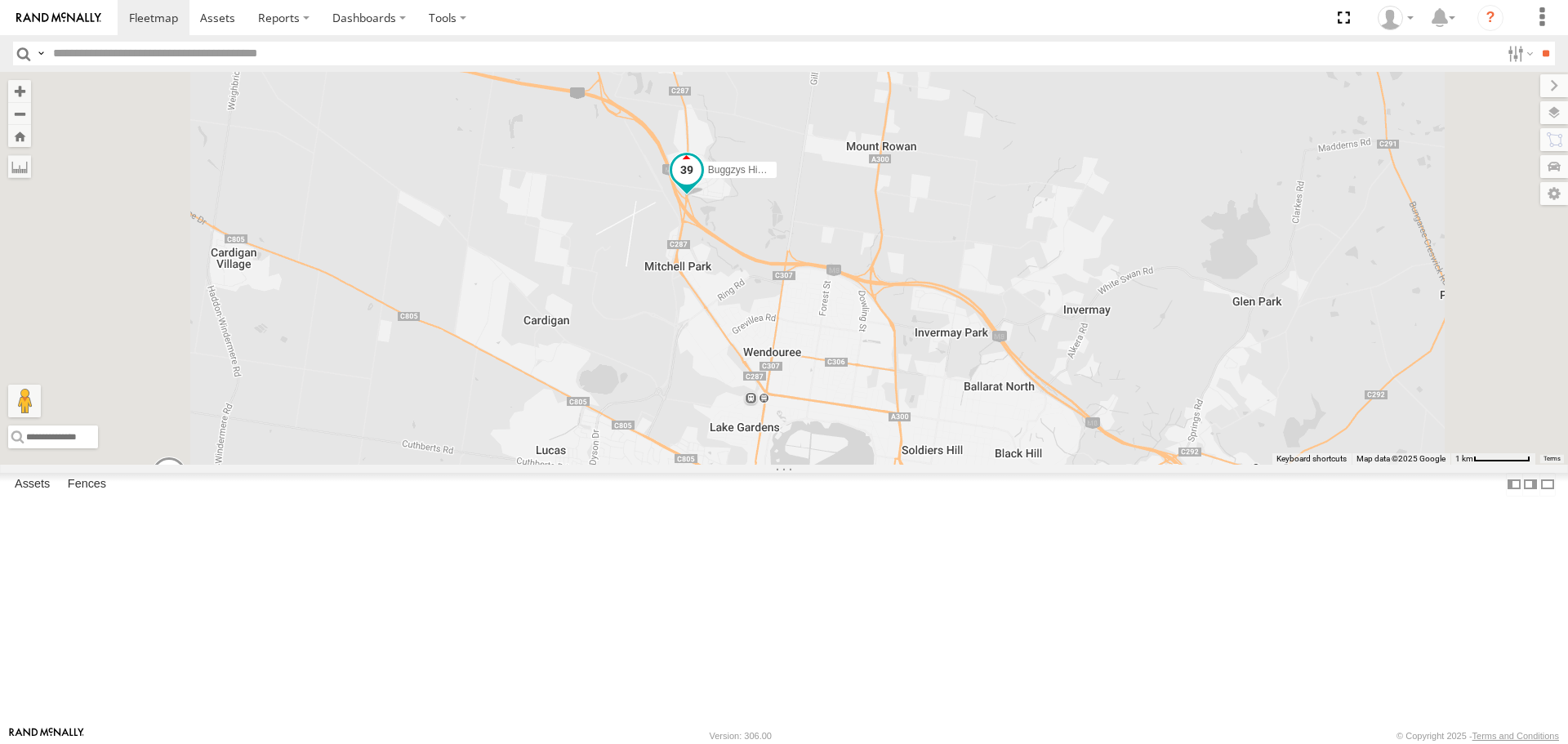
click at [702, 185] on span at bounding box center [686, 169] width 29 height 29
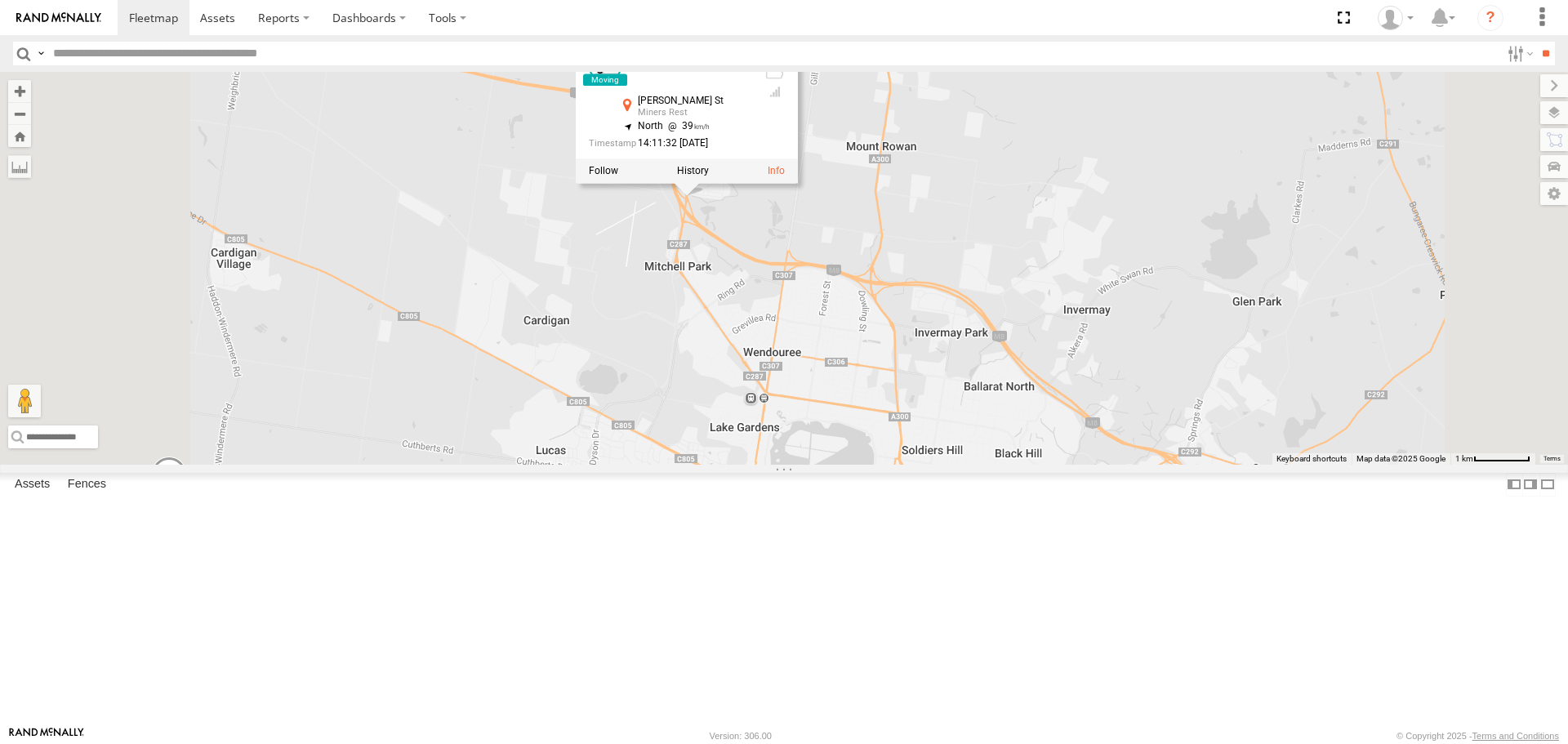
click at [960, 463] on div "Buggzys HiAce #1 Buggzys HiAce #2 Cleaner Wagon #1 White Hilux Buggzys HiAce #2…" at bounding box center [784, 268] width 1568 height 392
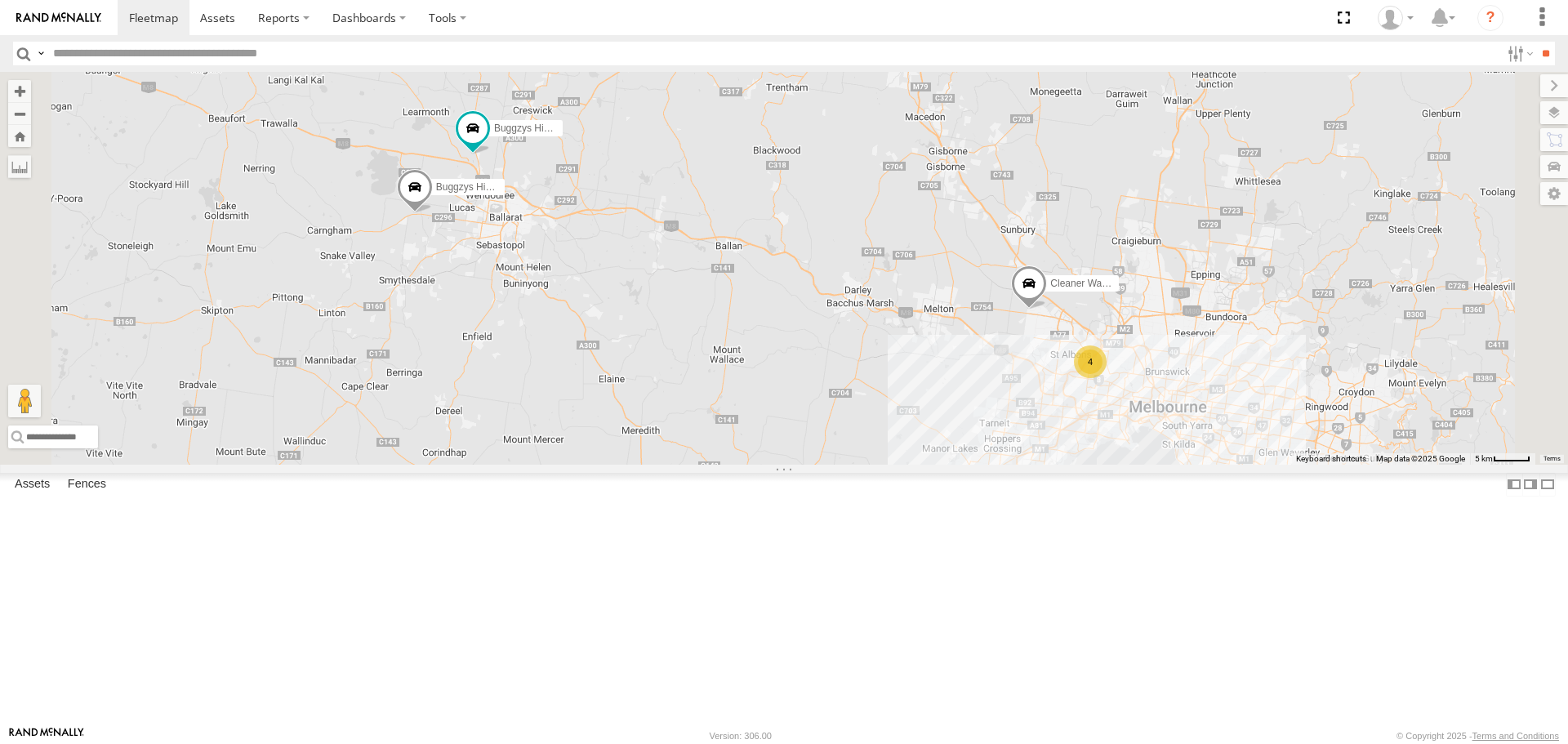
click at [0, 0] on div "White Hilux VU Electrical Maida Ave Sunshine North -37.75494 144.83486 Video Bu…" at bounding box center [0, 0] width 0 height 0
